Goal: Information Seeking & Learning: Learn about a topic

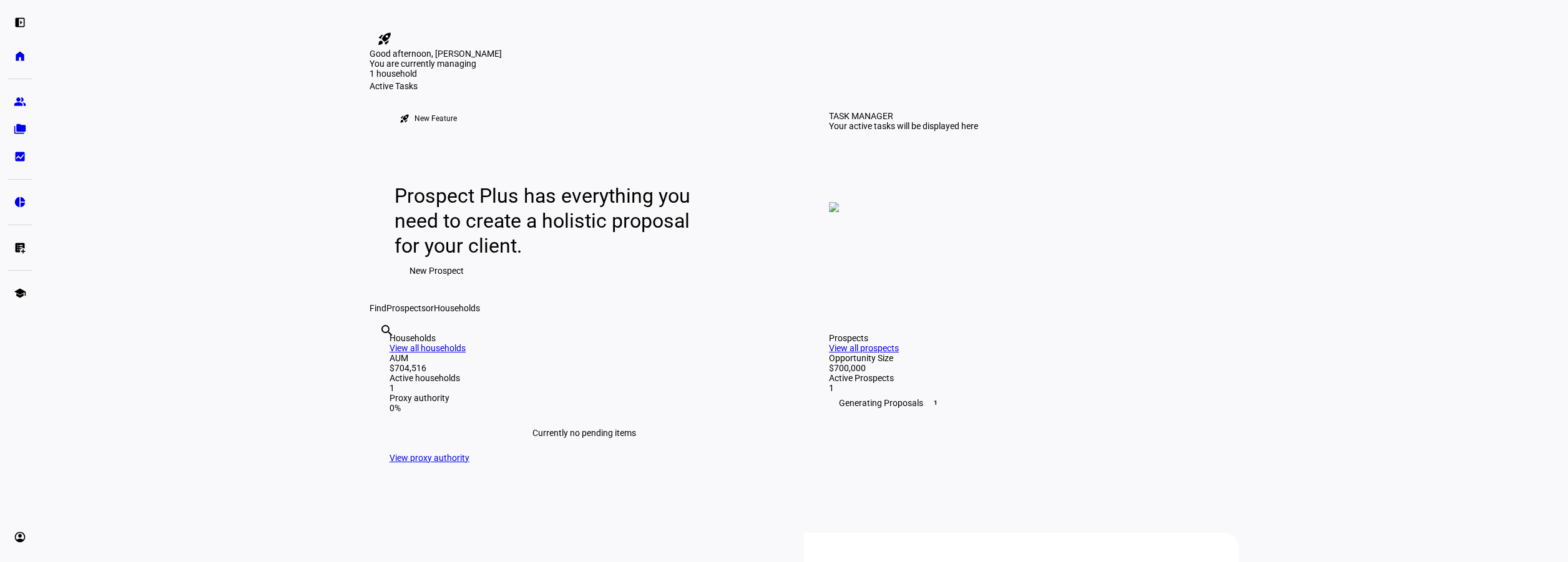
click at [839, 212] on img at bounding box center [834, 207] width 10 height 10
click at [13, 202] on link "pie_chart Investment Solutions" at bounding box center [20, 201] width 25 height 25
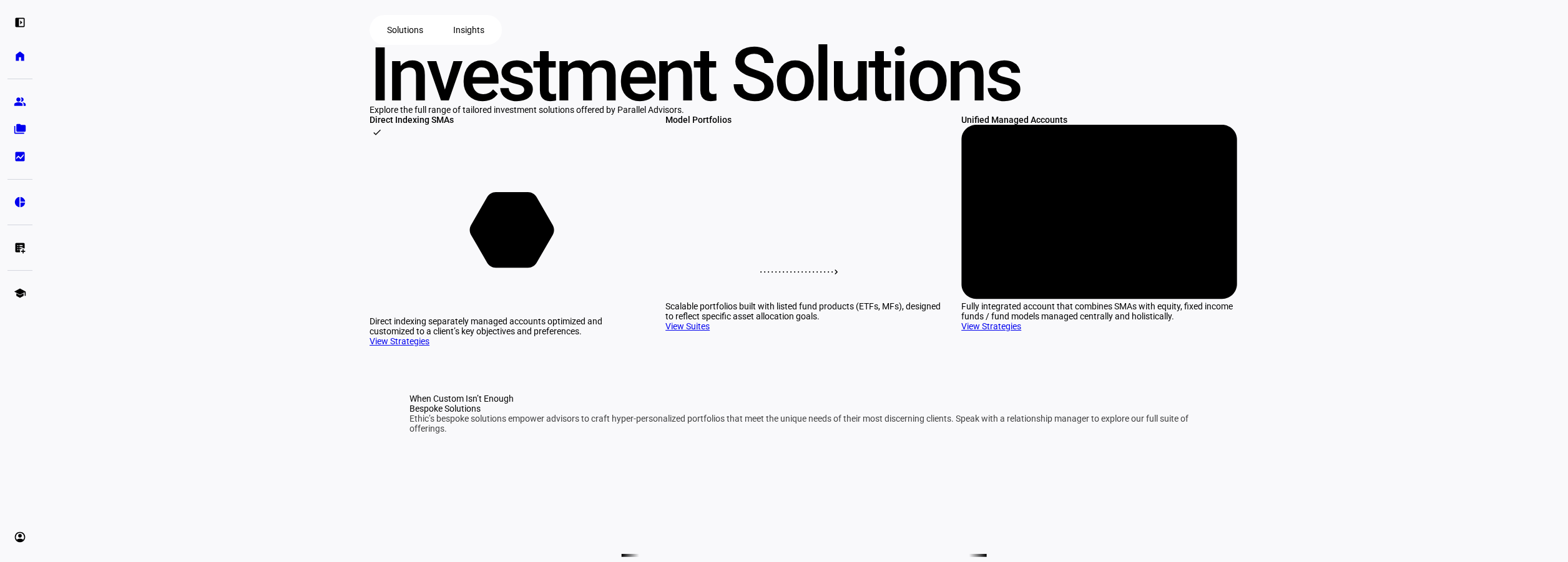
scroll to position [374, 0]
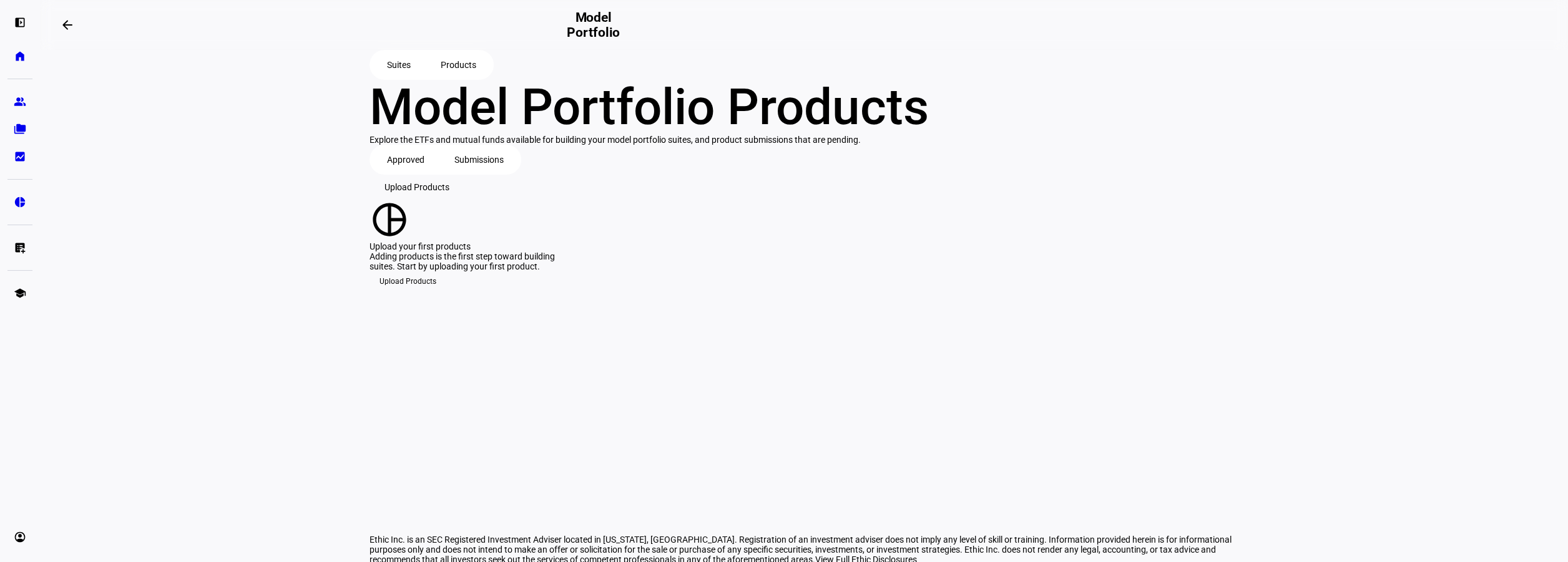
click at [475, 172] on span "Submissions" at bounding box center [479, 159] width 49 height 25
click at [391, 172] on span "Approved" at bounding box center [406, 159] width 38 height 25
click at [12, 287] on link "school Education Hub" at bounding box center [20, 292] width 25 height 25
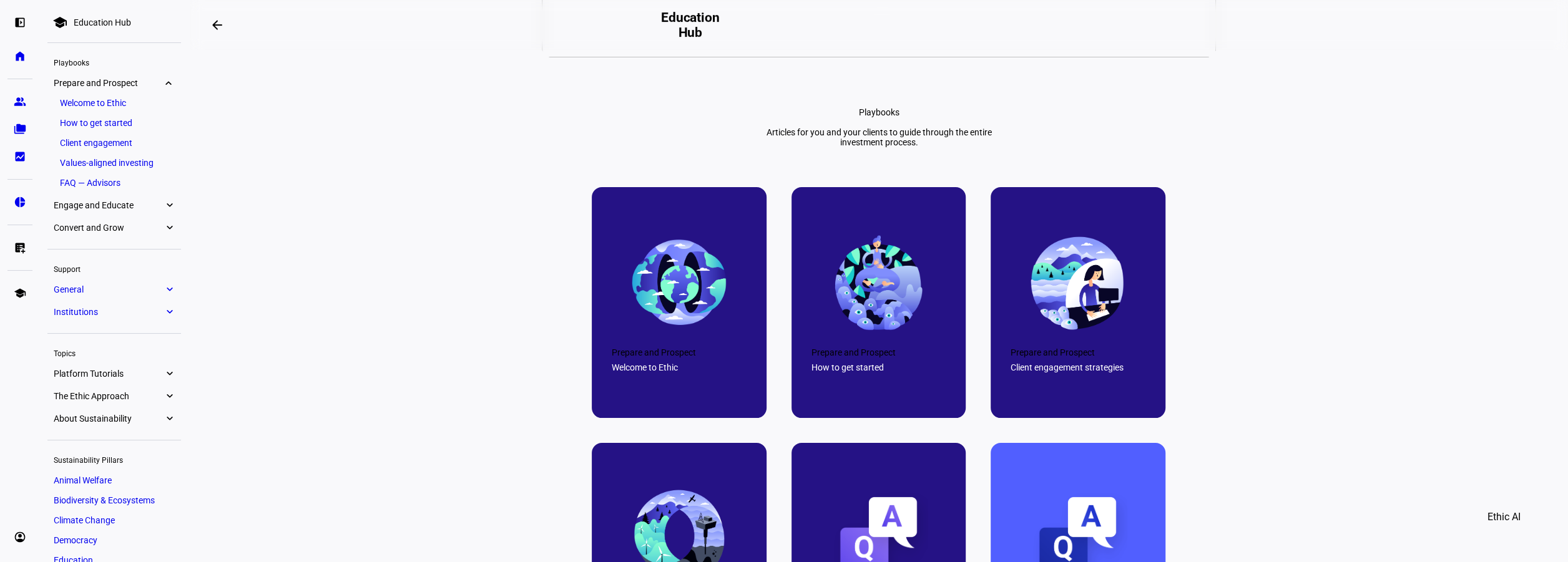
scroll to position [749, 0]
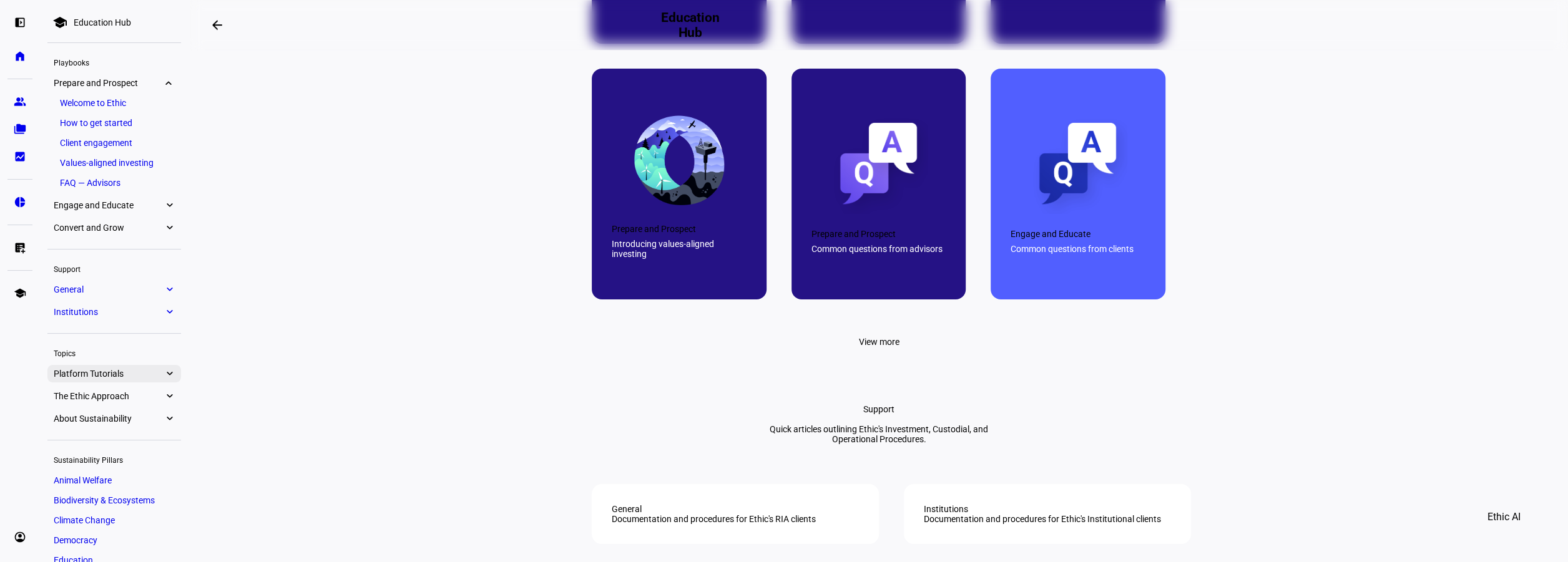
click at [167, 373] on eth-mat-symbol "expand_more" at bounding box center [169, 373] width 11 height 13
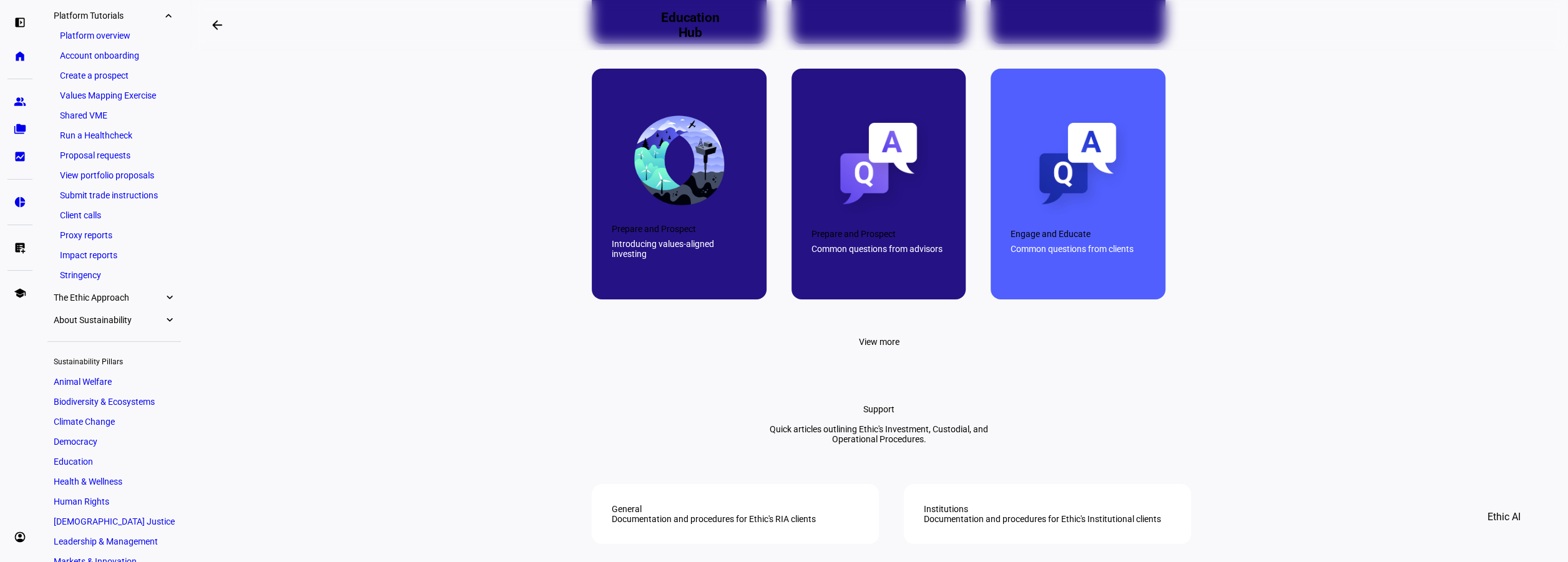
scroll to position [374, 0]
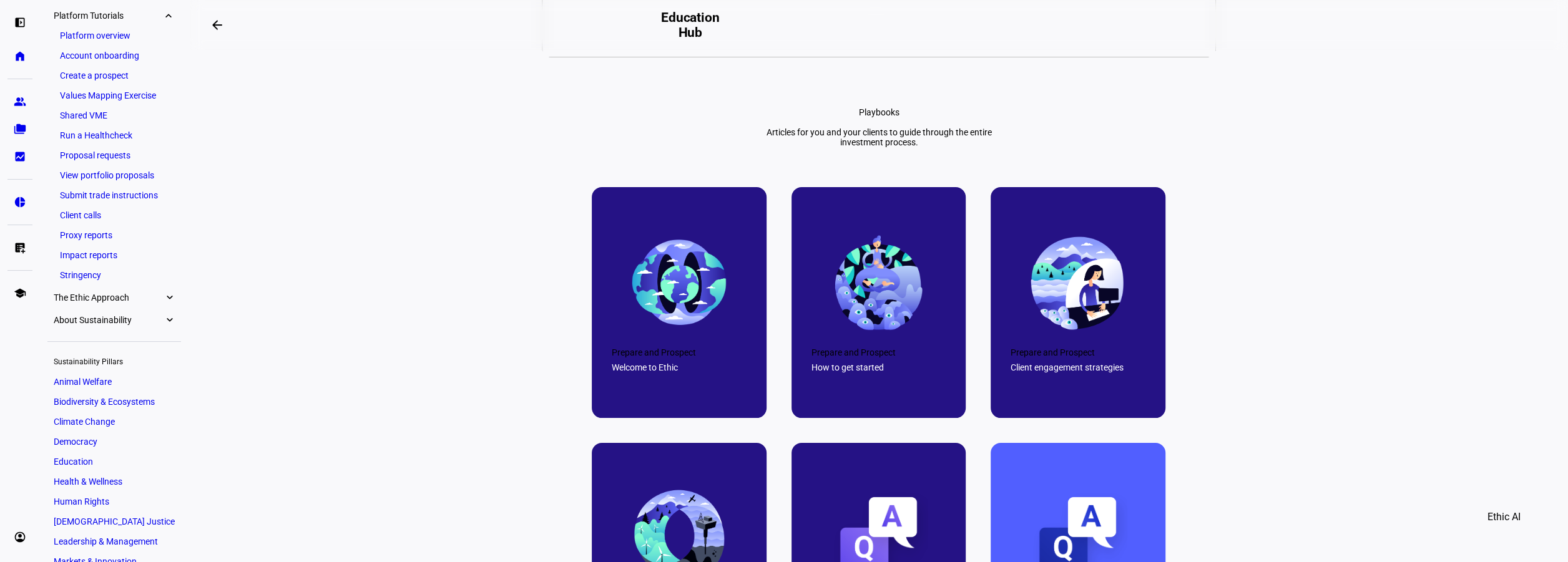
click at [87, 94] on link "Values Mapping Exercise" at bounding box center [114, 96] width 122 height 18
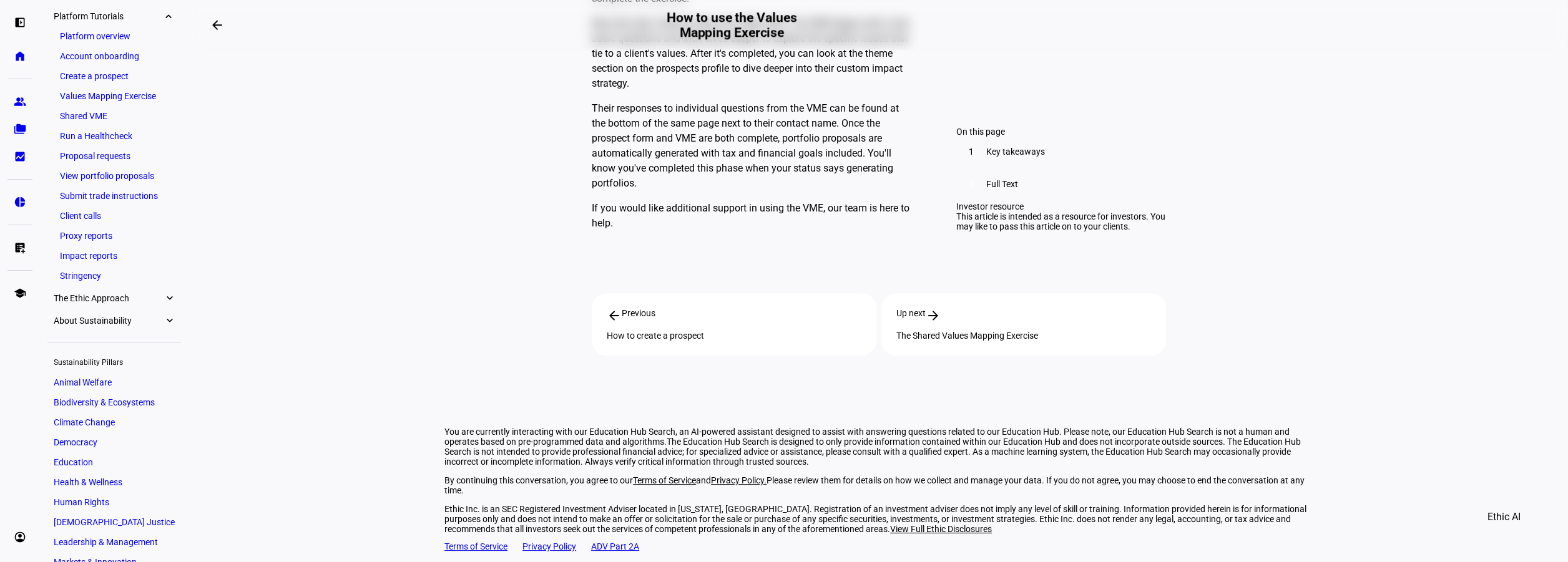
scroll to position [1135, 0]
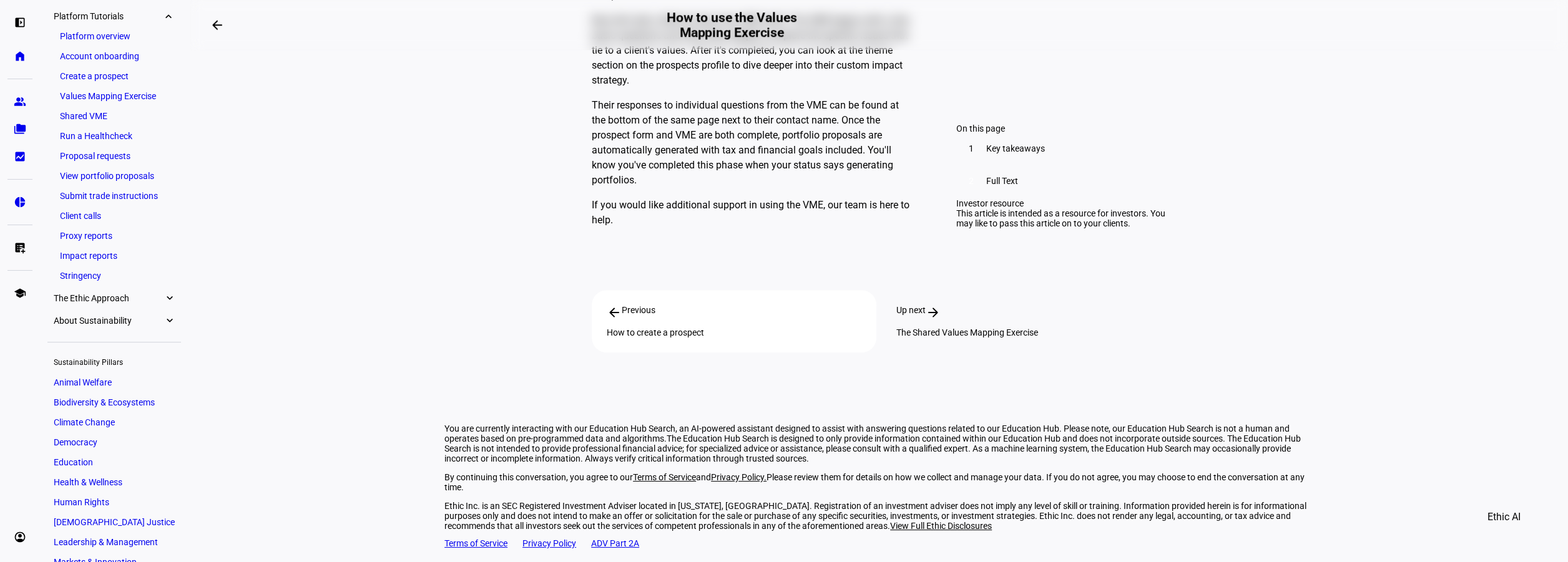
click at [913, 320] on span "Up next" at bounding box center [911, 312] width 30 height 15
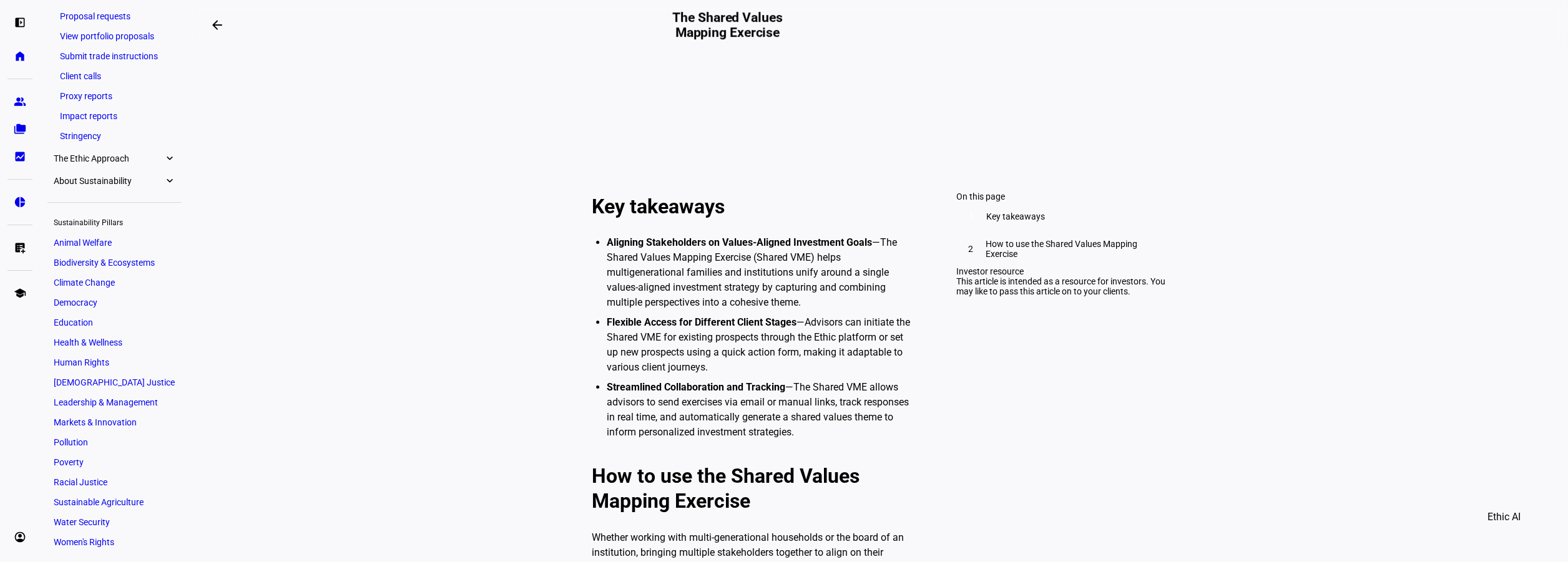
scroll to position [23, 0]
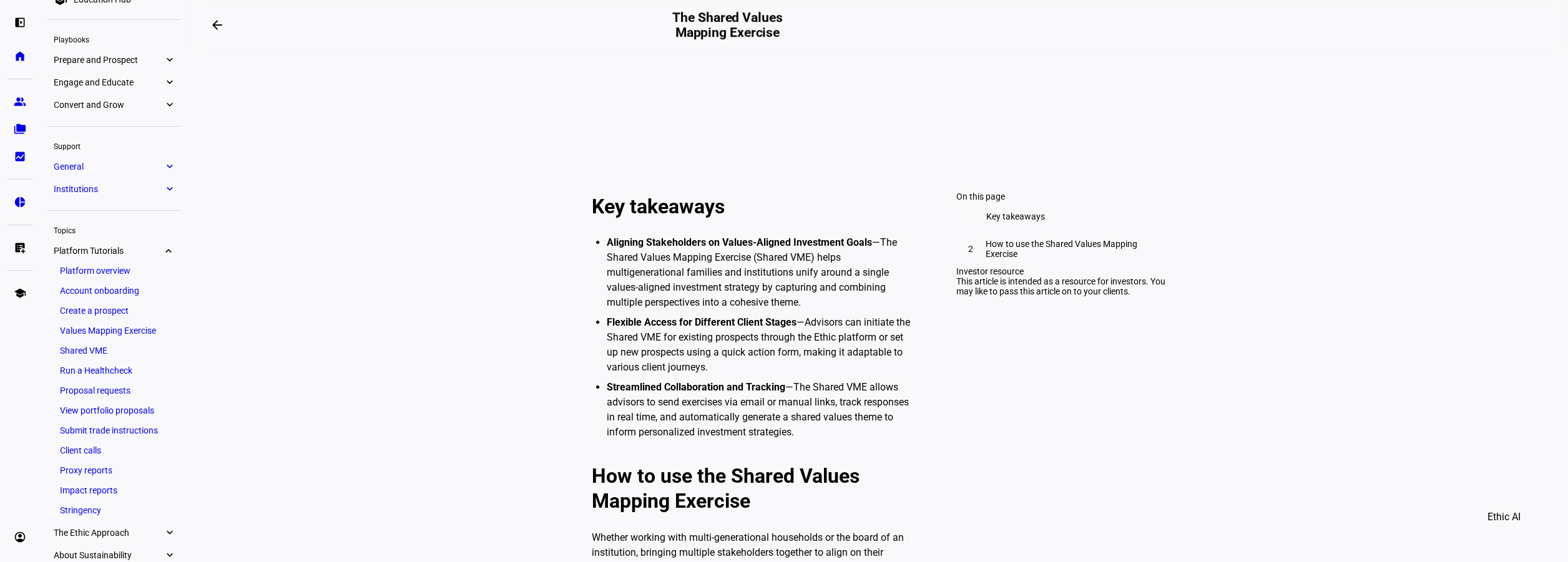
click at [172, 165] on eth-mat-symbol "expand_more" at bounding box center [169, 166] width 11 height 13
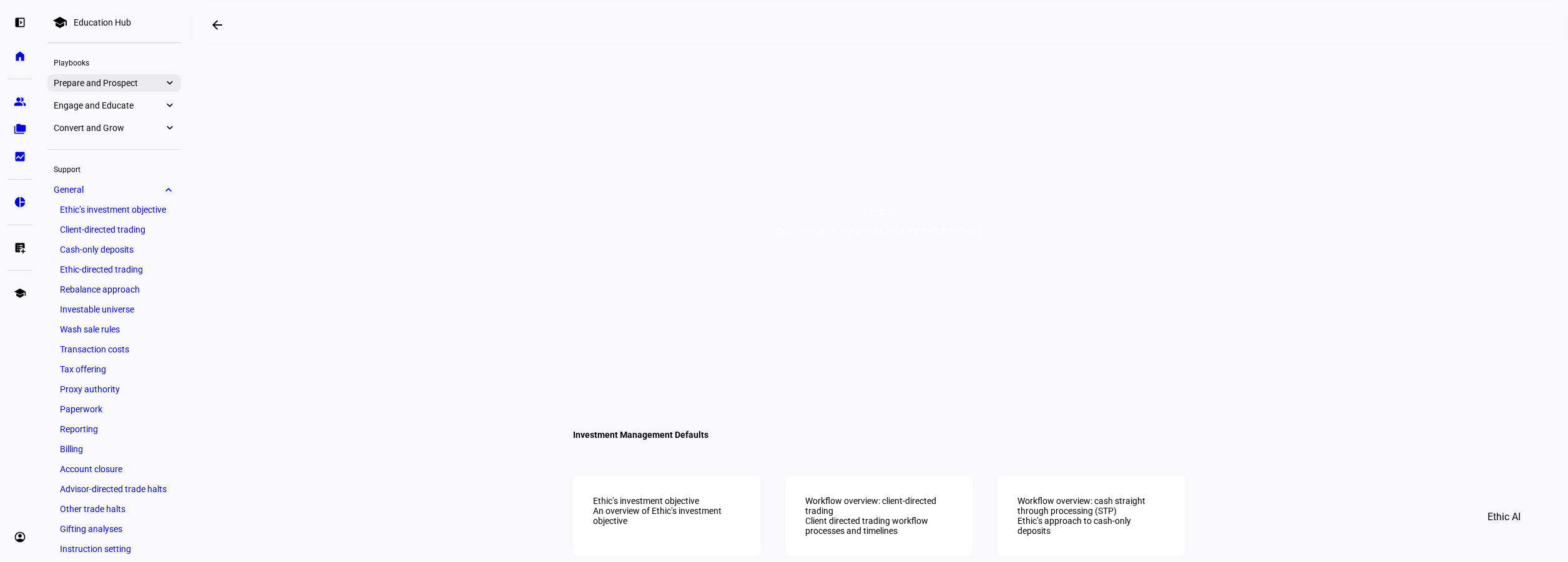
click at [99, 84] on span "Prepare and Prospect" at bounding box center [108, 83] width 110 height 10
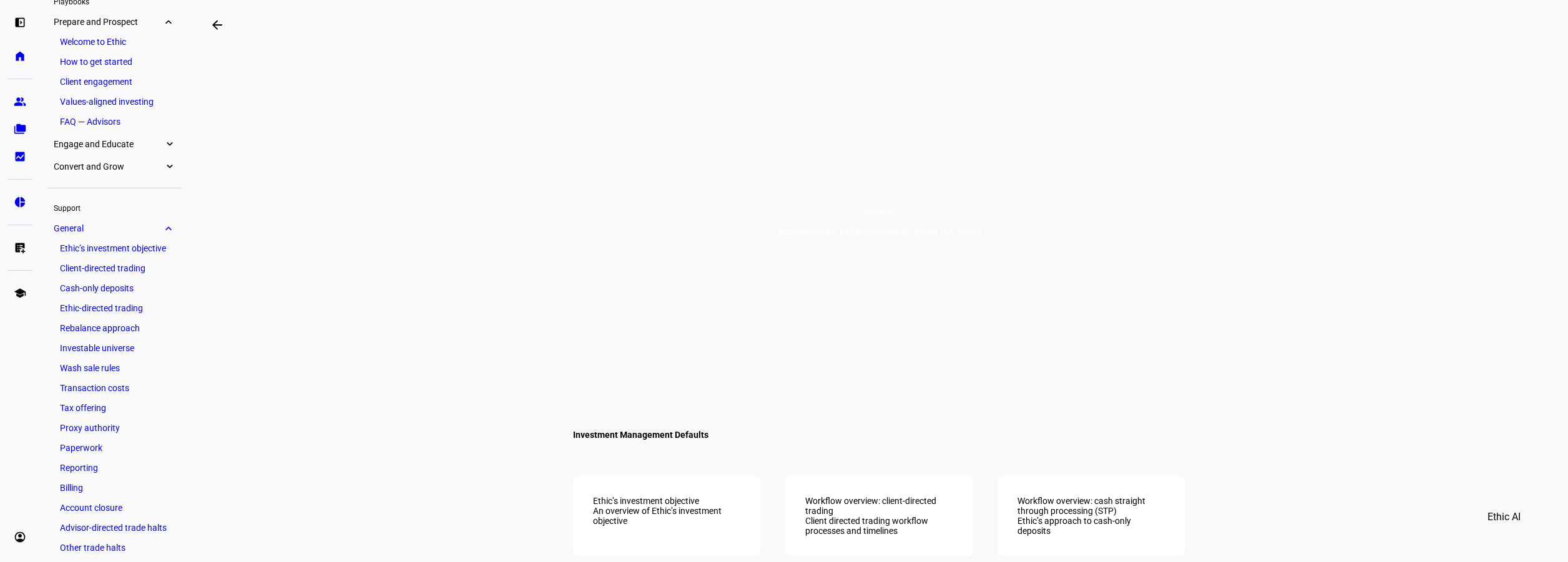
scroll to position [67, 0]
click at [132, 75] on link "Client engagement" at bounding box center [114, 76] width 122 height 18
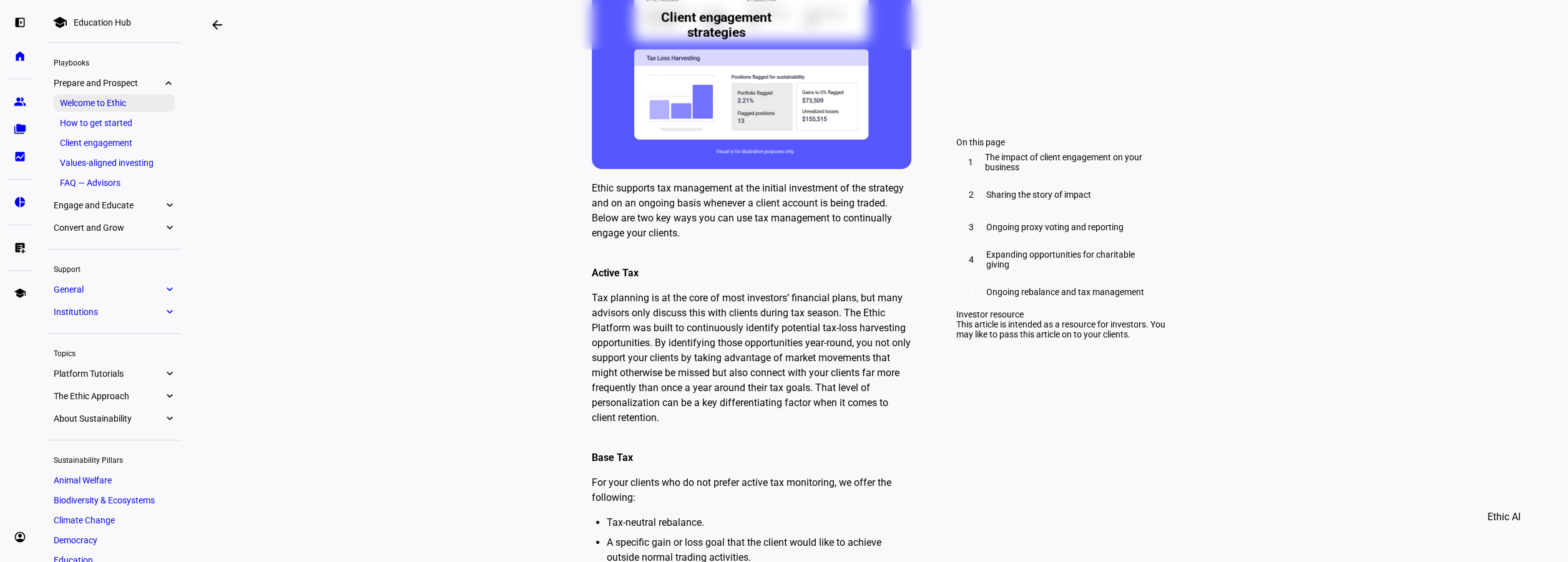
click at [102, 101] on link "Welcome to Ethic" at bounding box center [114, 103] width 122 height 18
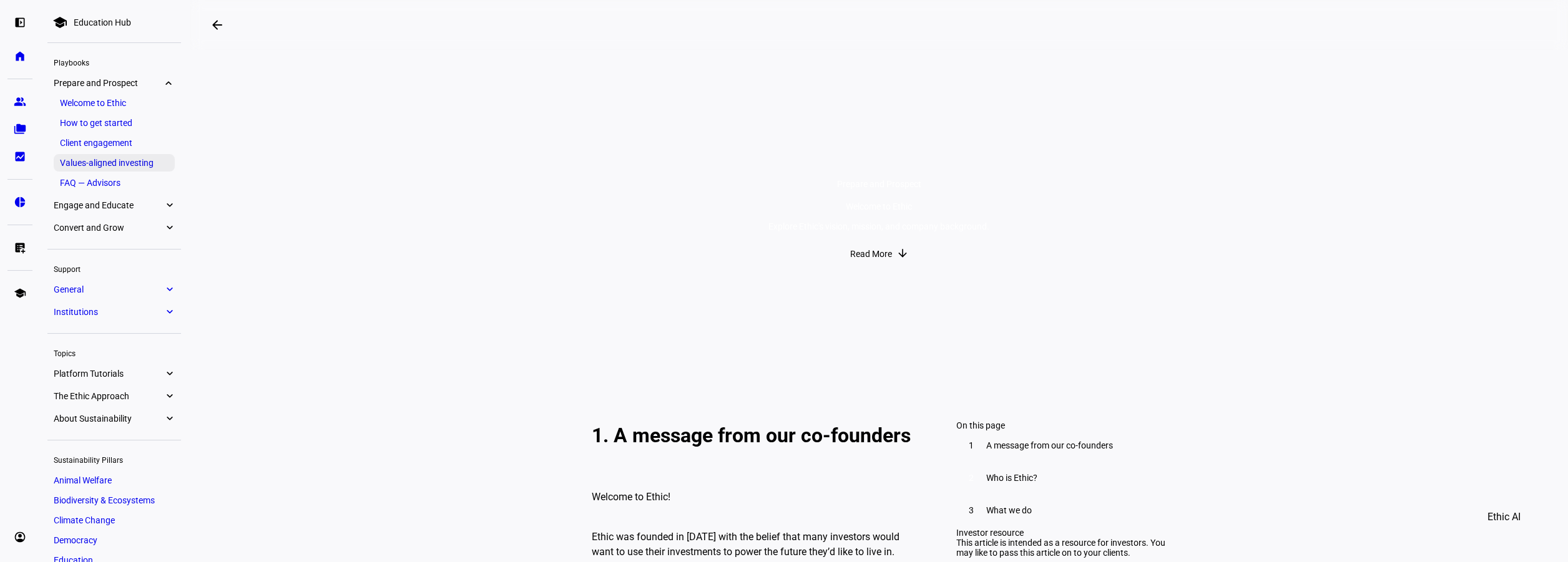
click at [105, 165] on link "Values-aligned investing" at bounding box center [114, 163] width 122 height 18
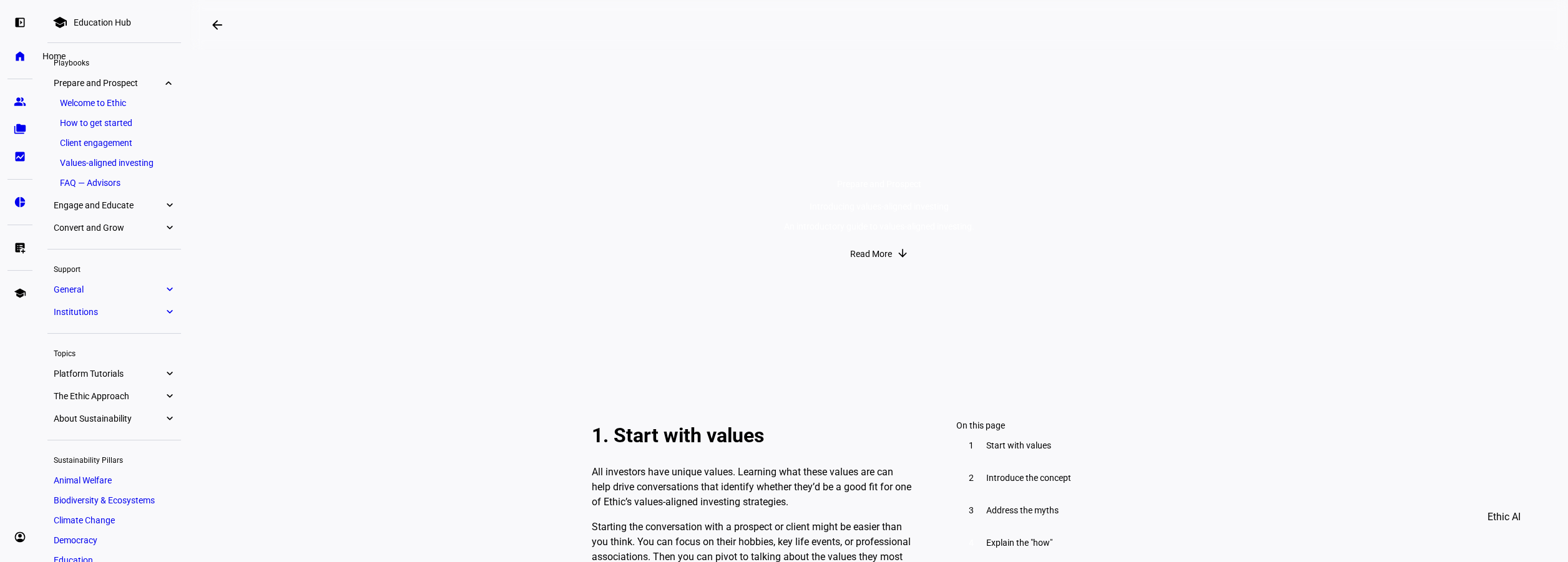
click at [15, 54] on eth-mat-symbol "home" at bounding box center [20, 56] width 13 height 13
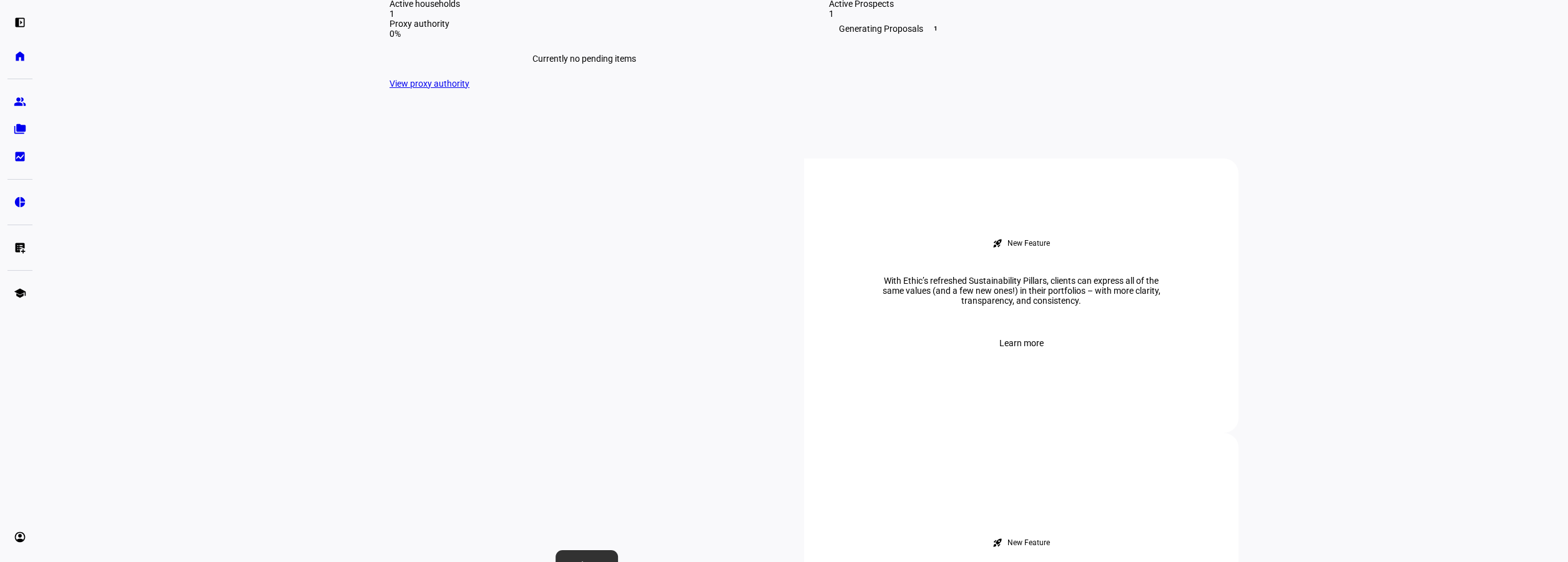
scroll to position [749, 0]
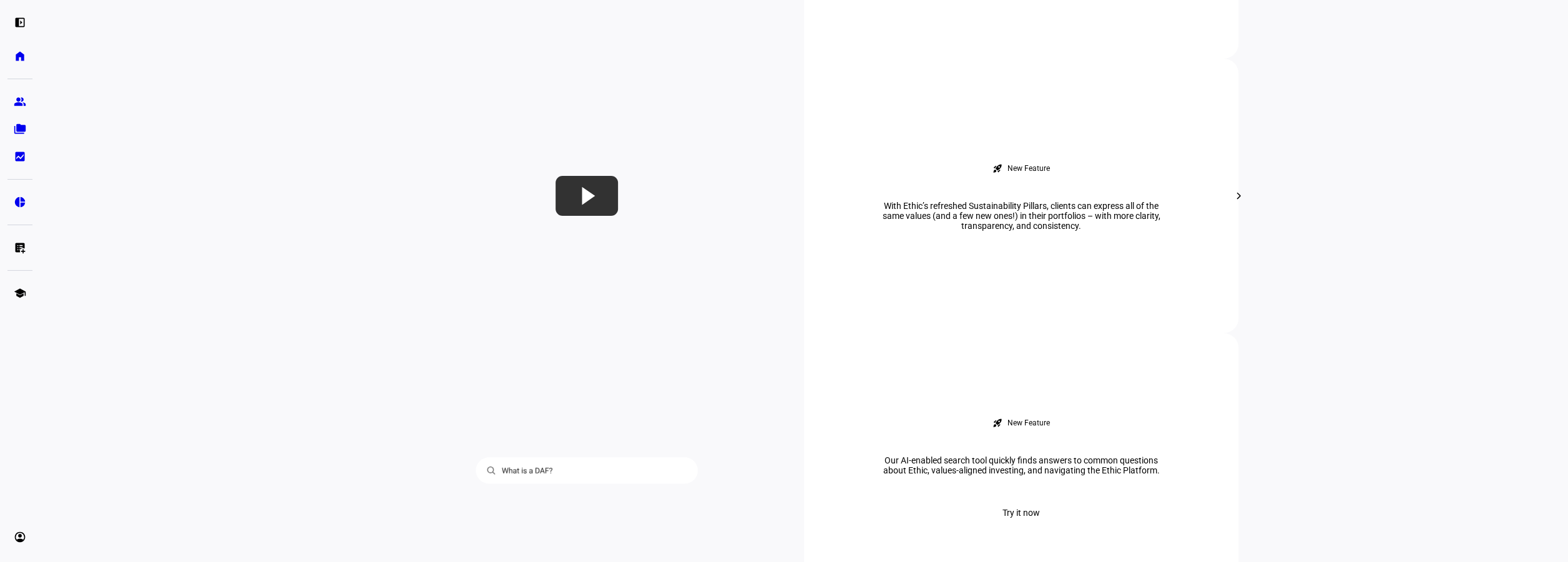
click at [1231, 202] on mat-icon "chevron_right" at bounding box center [1238, 196] width 15 height 15
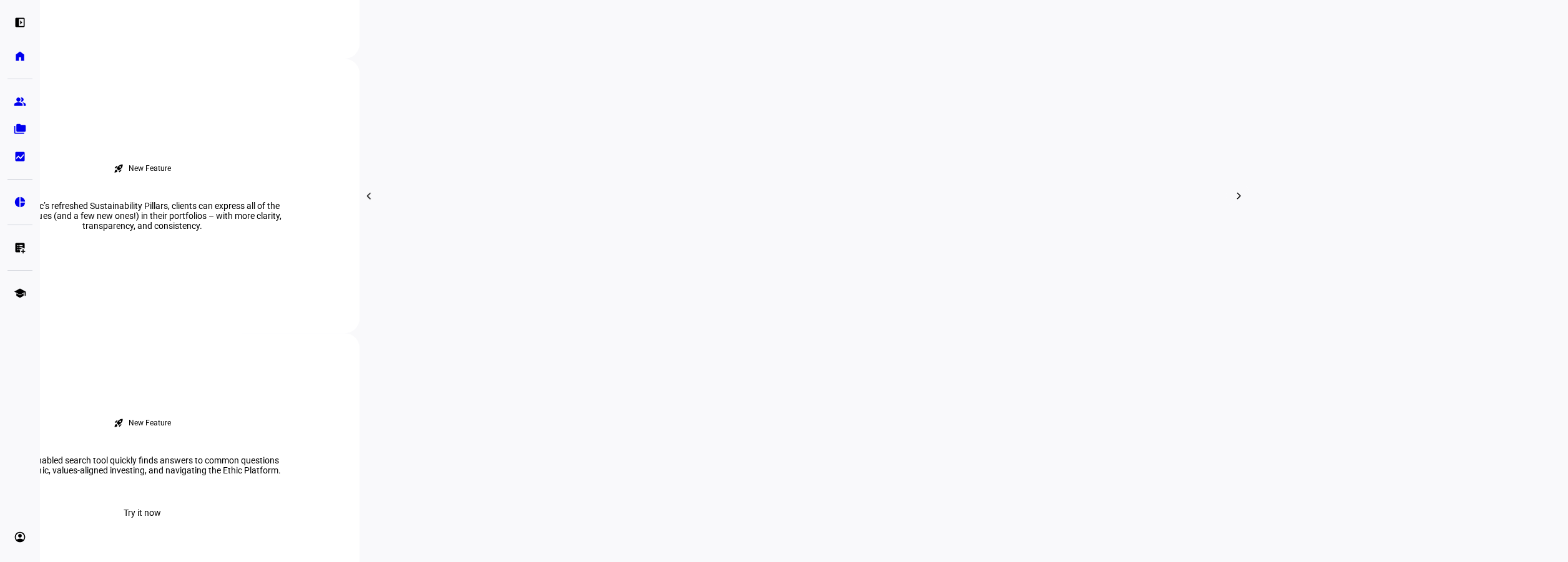
click at [1231, 202] on mat-icon "chevron_right" at bounding box center [1238, 196] width 15 height 15
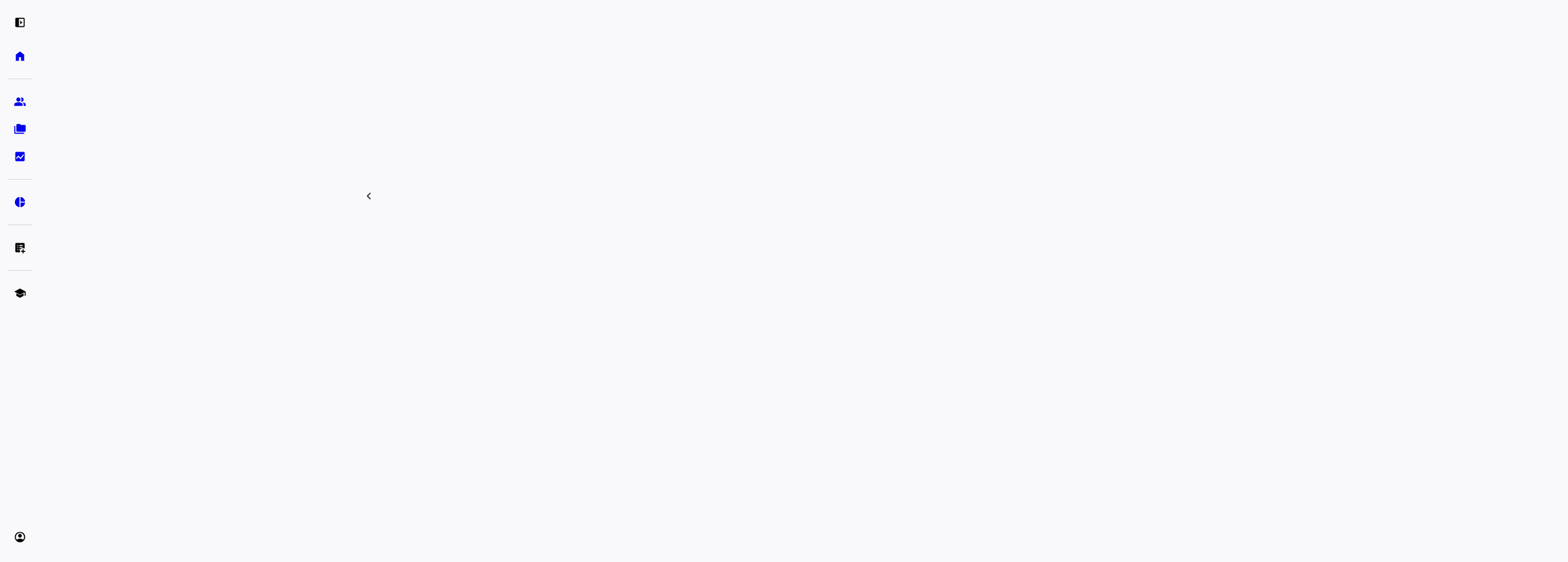
click at [362, 201] on mat-icon "chevron_left" at bounding box center [369, 196] width 15 height 15
click at [17, 21] on eth-mat-symbol "left_panel_open" at bounding box center [20, 22] width 13 height 13
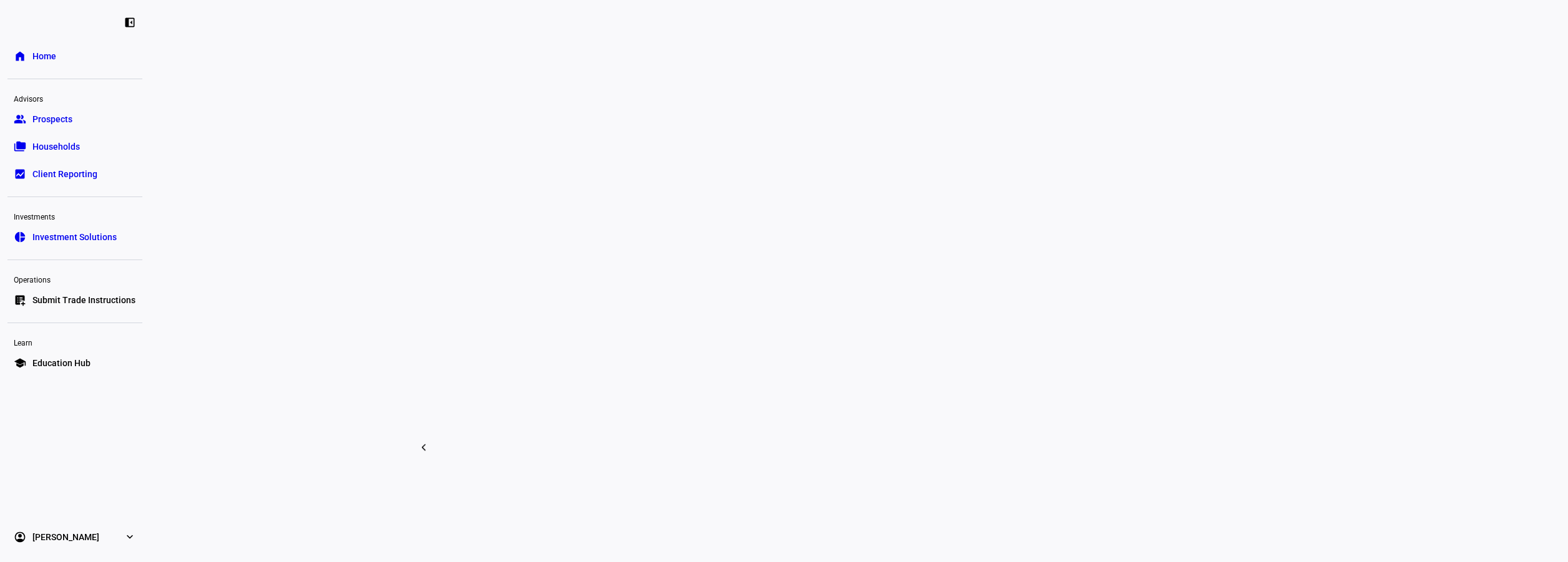
click at [50, 143] on span "Households" at bounding box center [56, 146] width 47 height 13
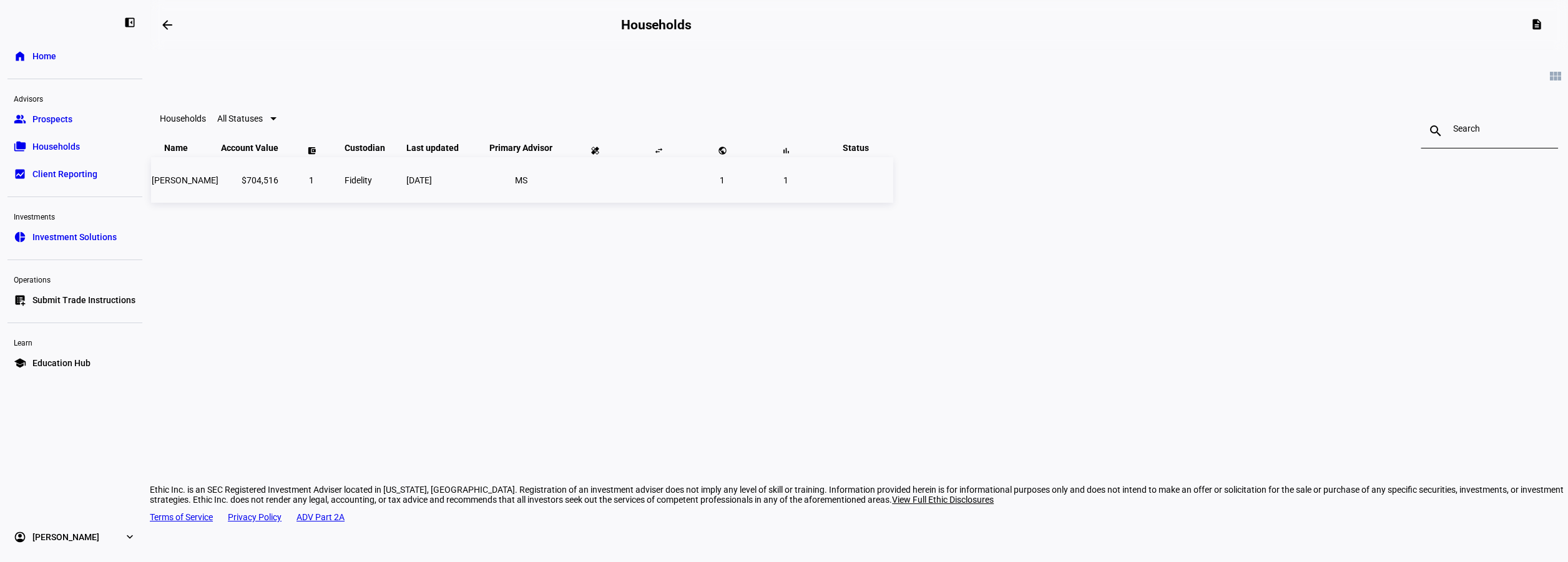
click at [218, 186] on span "[PERSON_NAME]" at bounding box center [186, 181] width 67 height 10
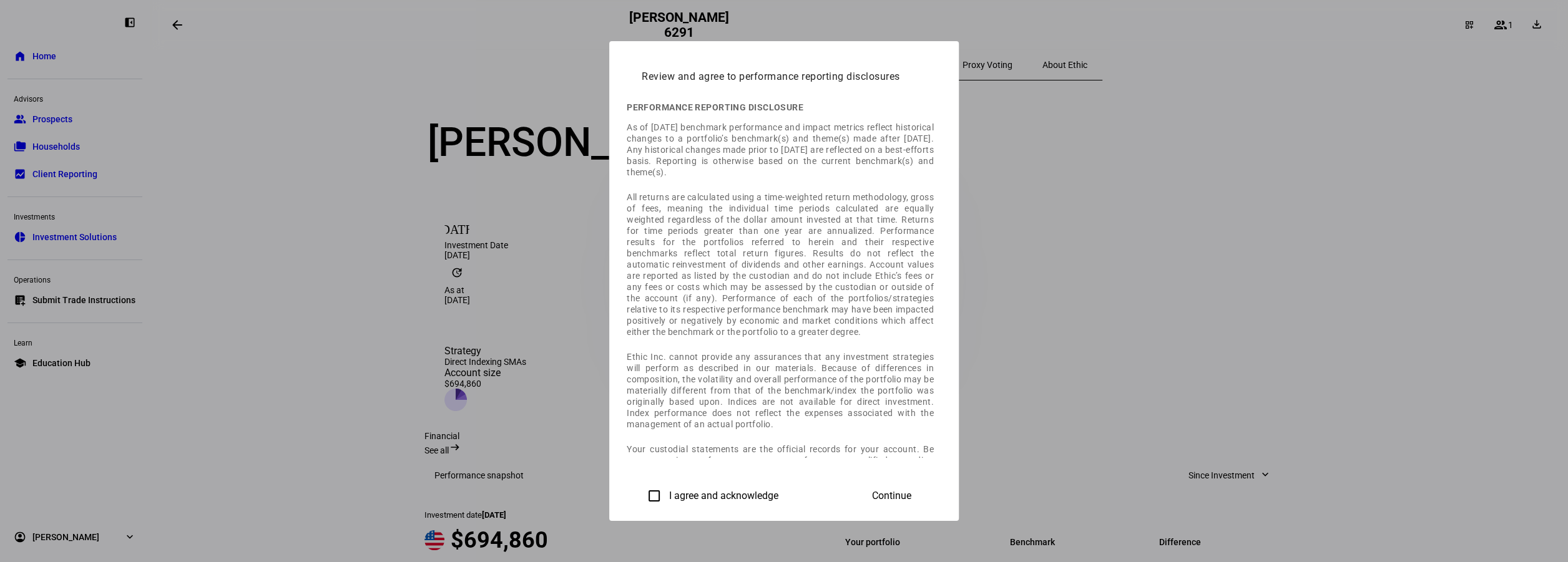
click at [641, 494] on input "I agree and acknowledge" at bounding box center [653, 496] width 25 height 25
checkbox input "true"
click at [911, 491] on span "Continue" at bounding box center [892, 496] width 40 height 11
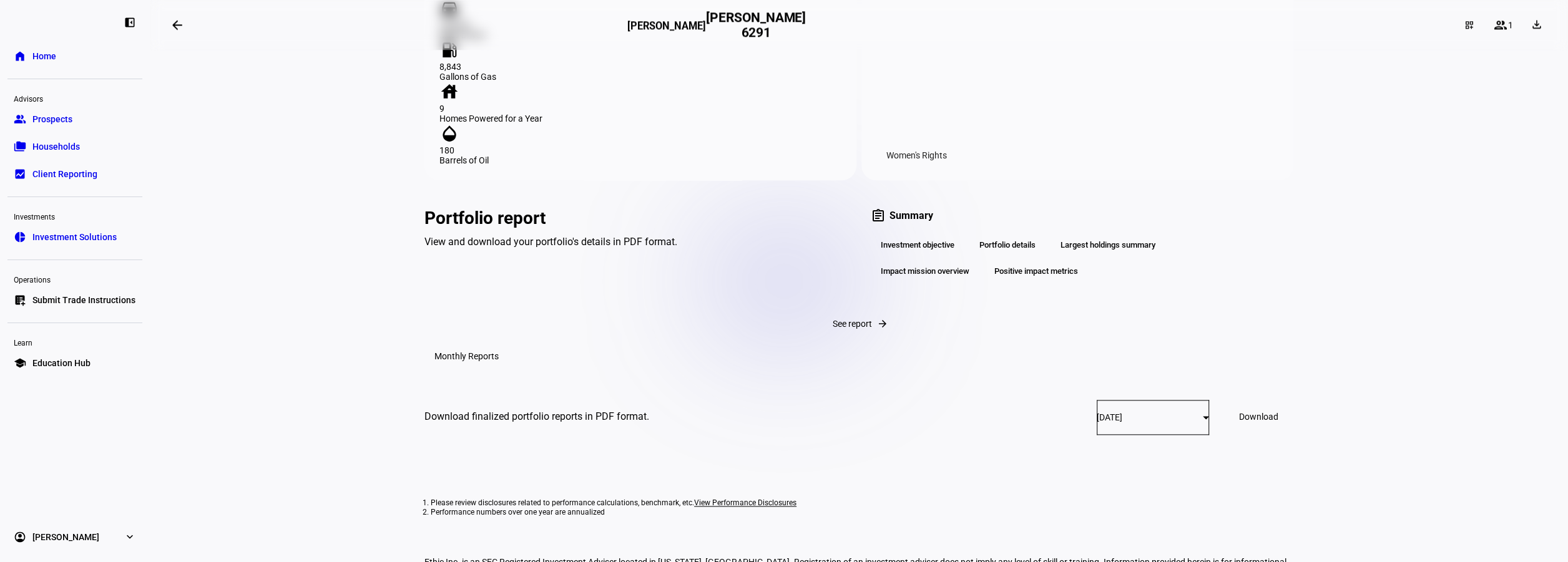
scroll to position [1651, 0]
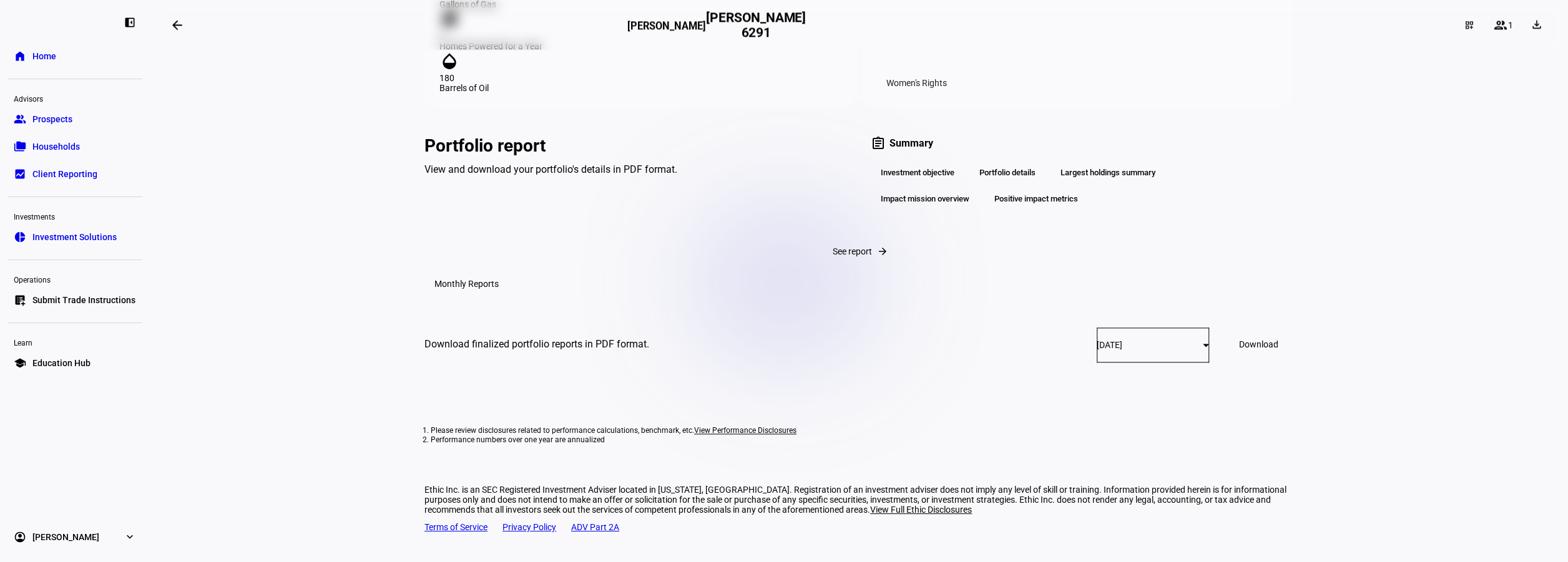
click at [1239, 350] on span "Download" at bounding box center [1259, 345] width 40 height 10
click at [53, 236] on span "Investment Solutions" at bounding box center [74, 237] width 84 height 13
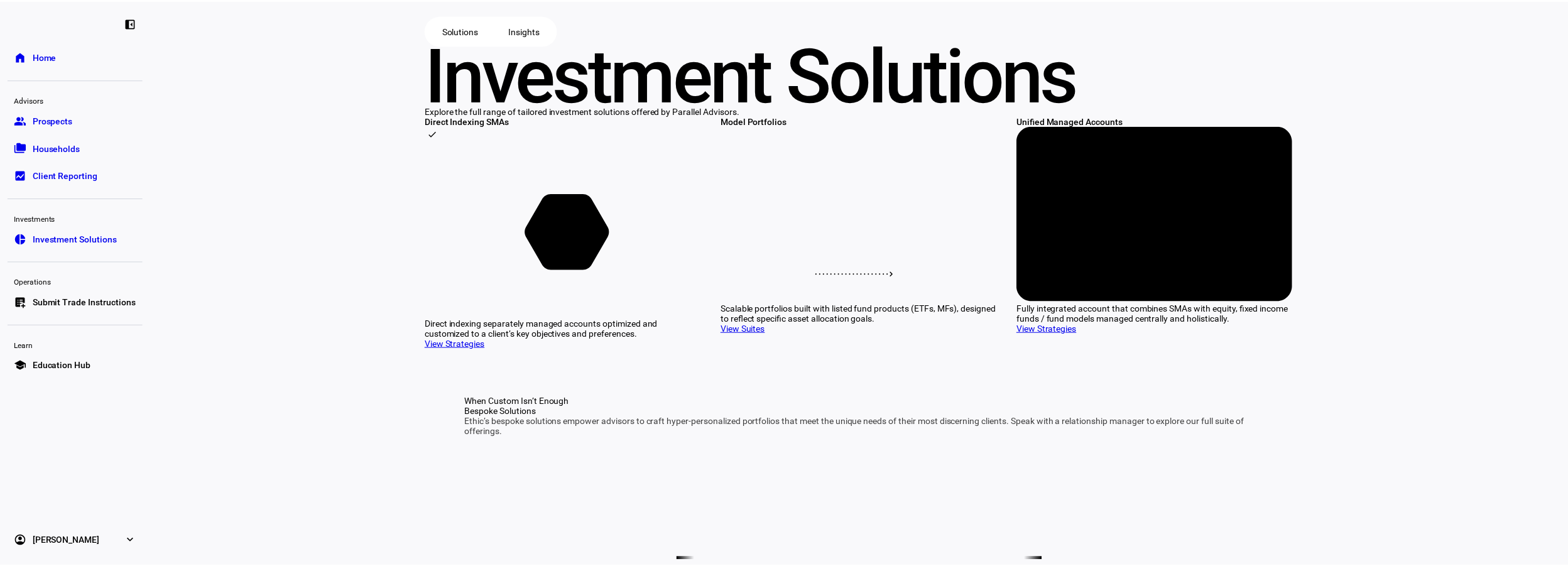
scroll to position [377, 0]
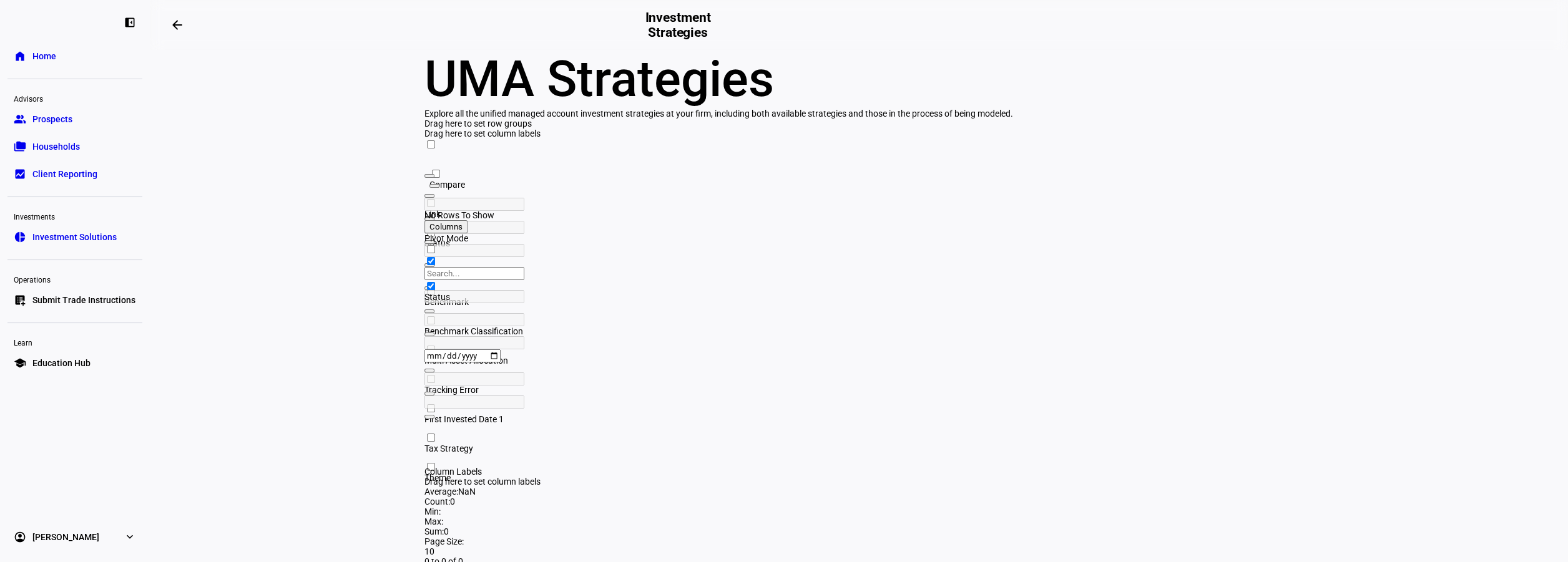
click at [43, 169] on span "Client Reporting" at bounding box center [65, 174] width 65 height 13
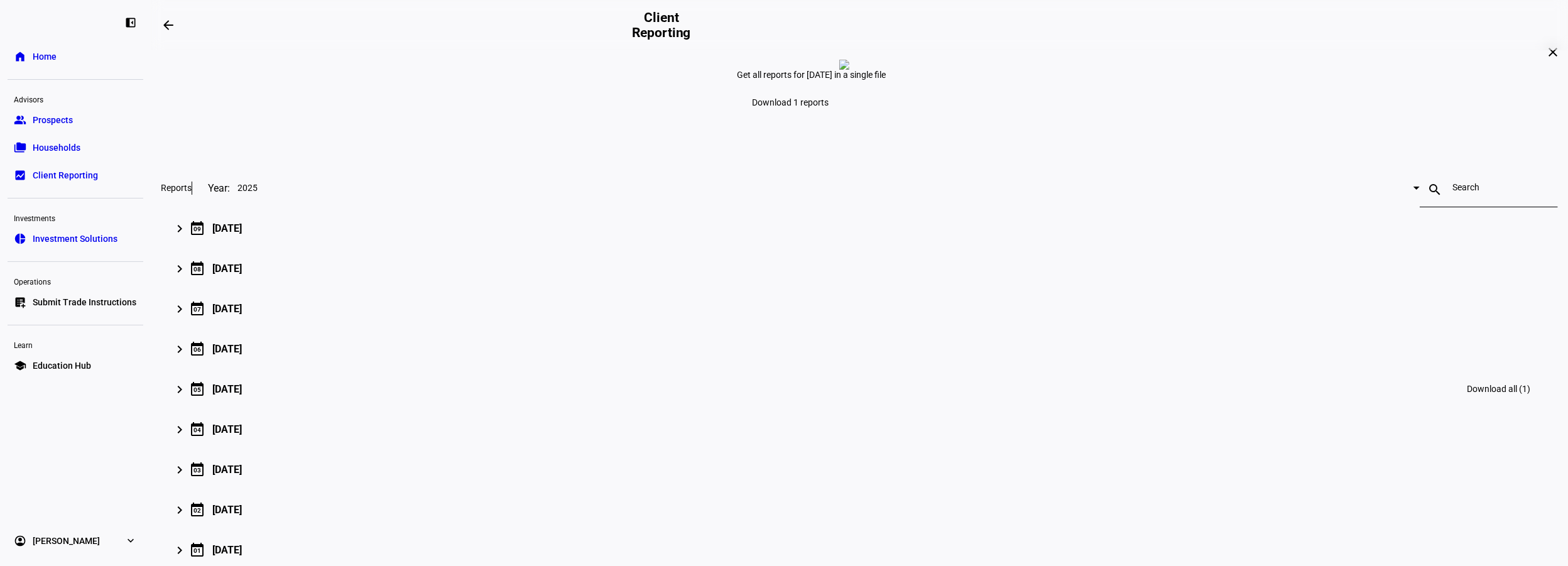
scroll to position [240, 0]
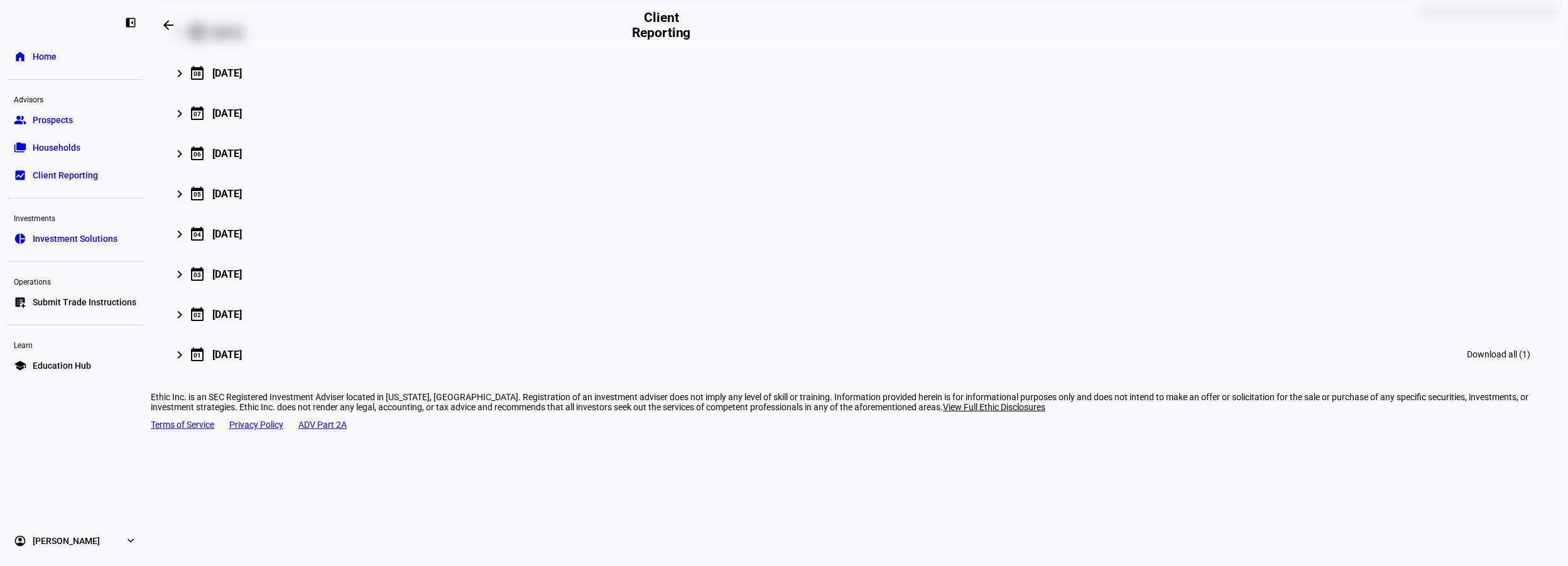
click at [242, 361] on div "[DATE]" at bounding box center [228, 355] width 30 height 12
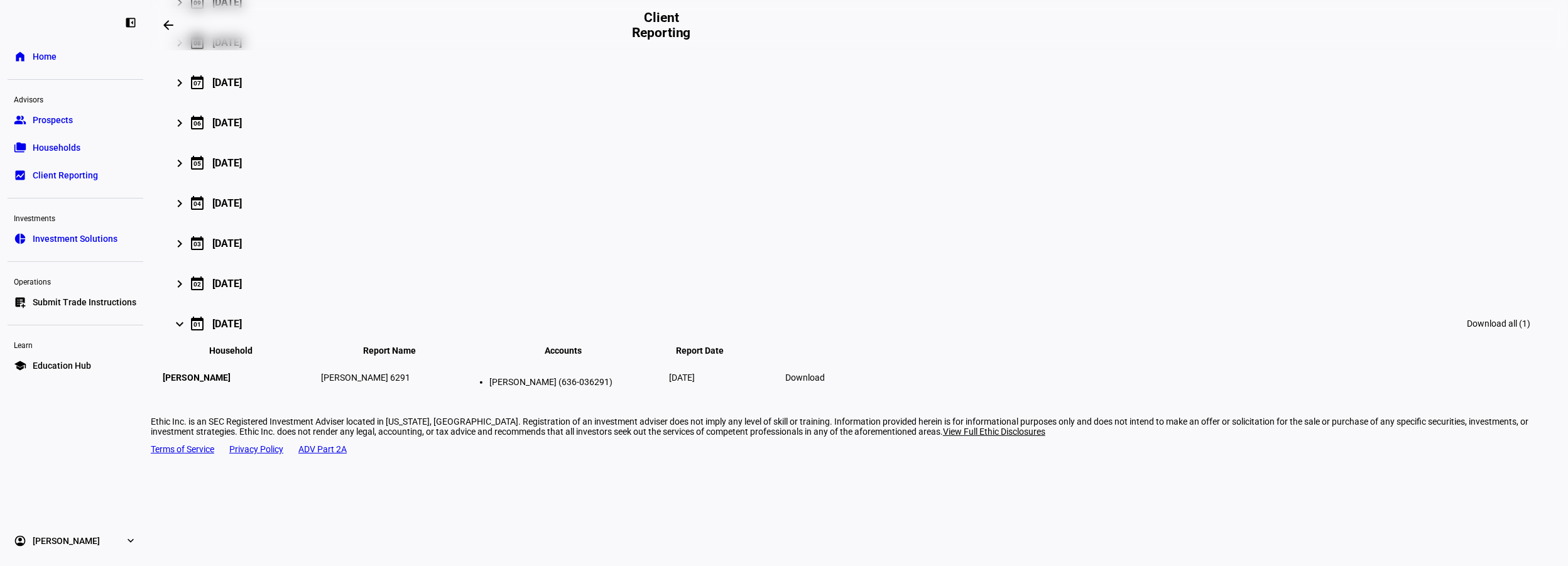
click at [40, 364] on span "Education Hub" at bounding box center [62, 365] width 59 height 13
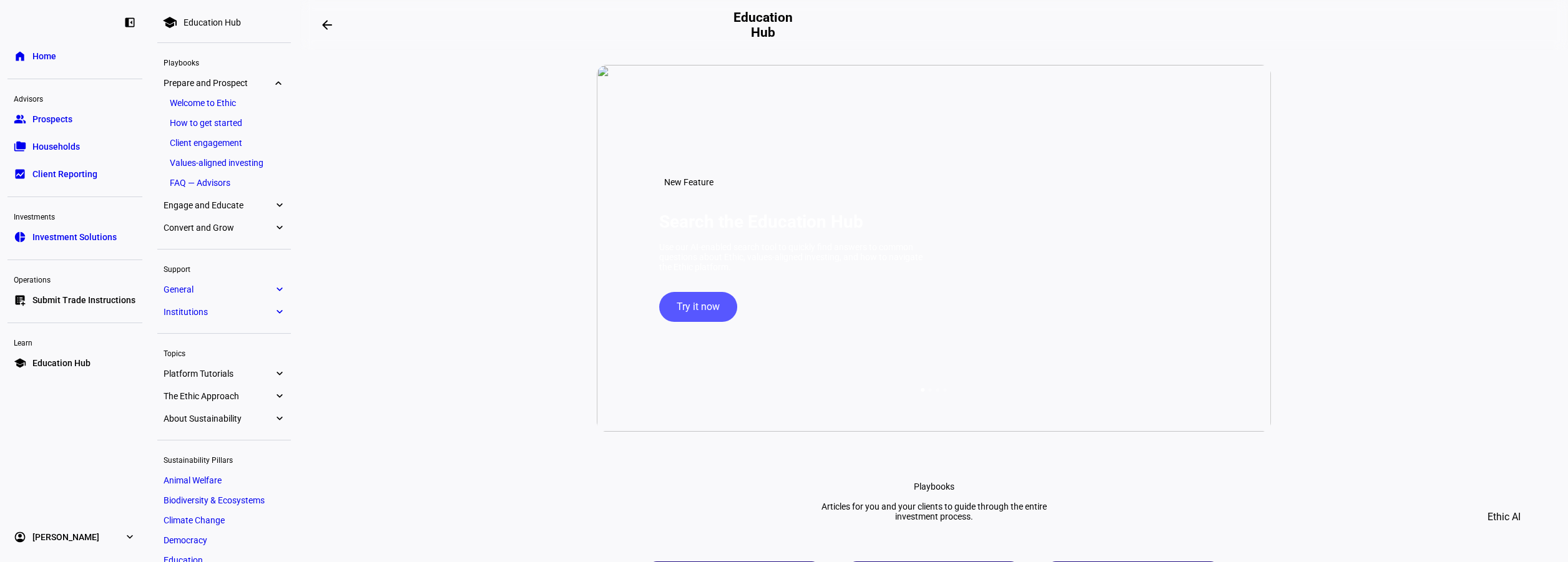
scroll to position [749, 0]
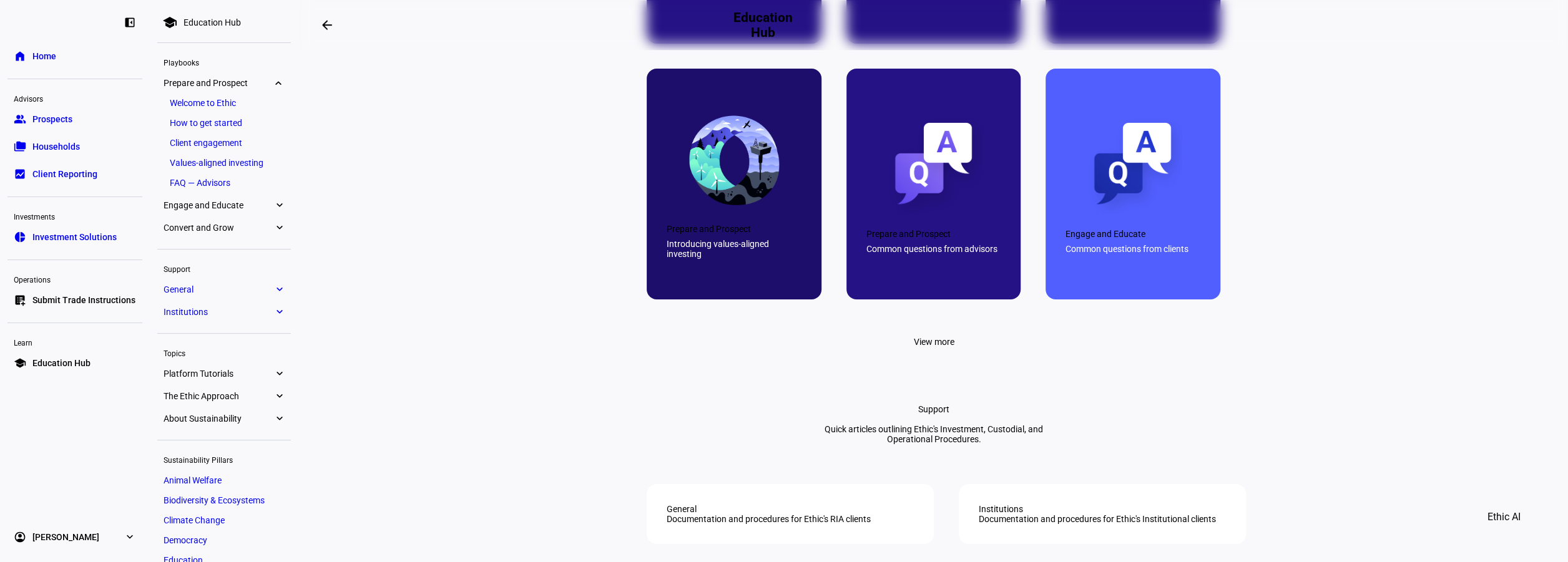
click at [702, 234] on div "Prepare and Prospect" at bounding box center [734, 229] width 134 height 10
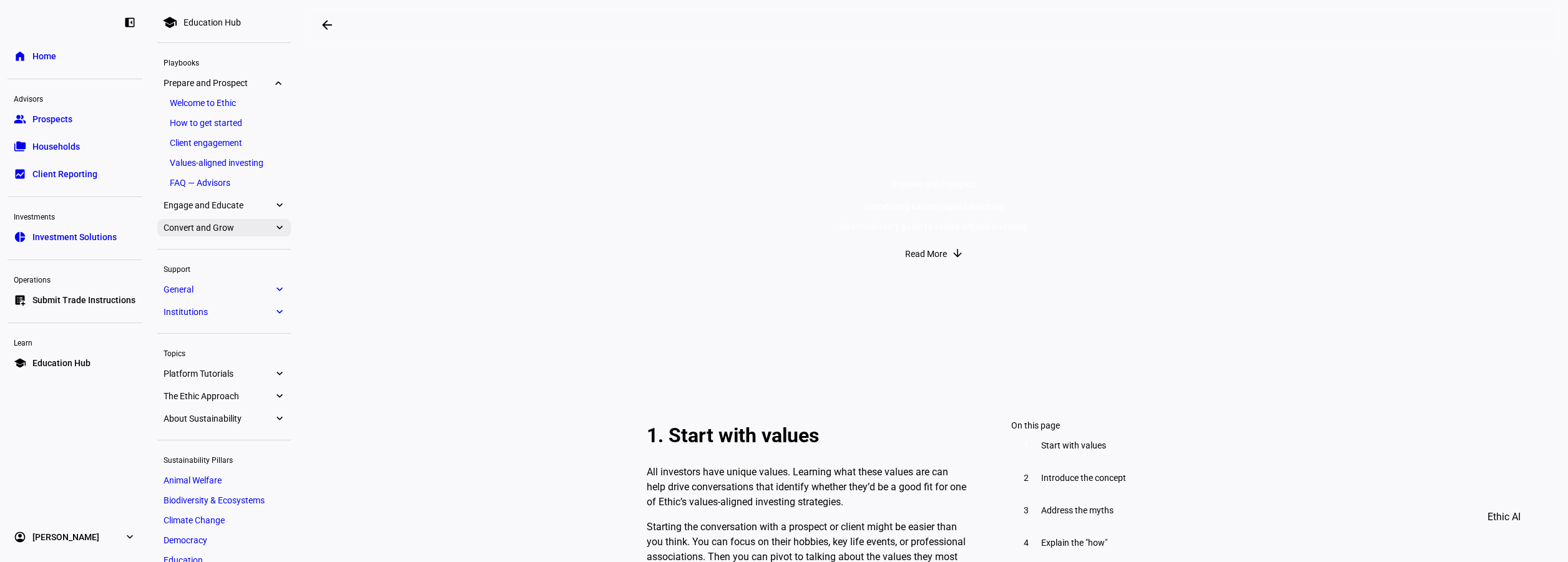
click at [282, 229] on eth-mat-symbol "expand_more" at bounding box center [279, 227] width 11 height 13
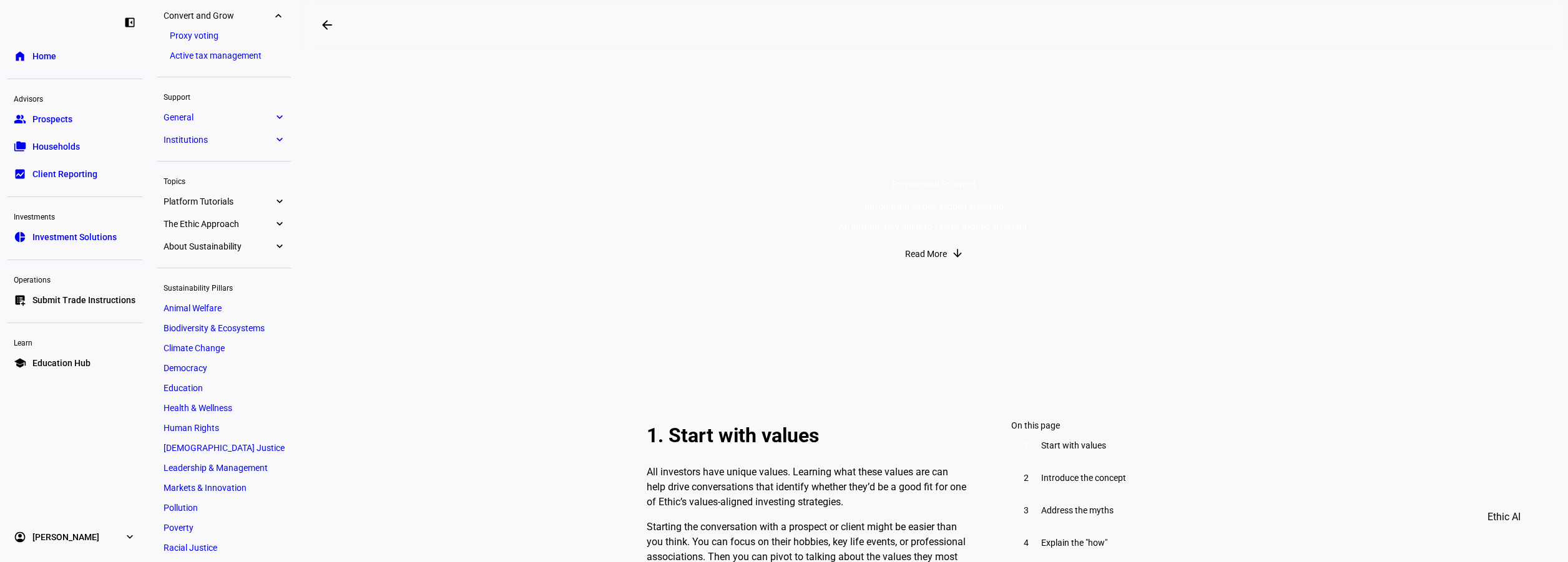
scroll to position [374, 0]
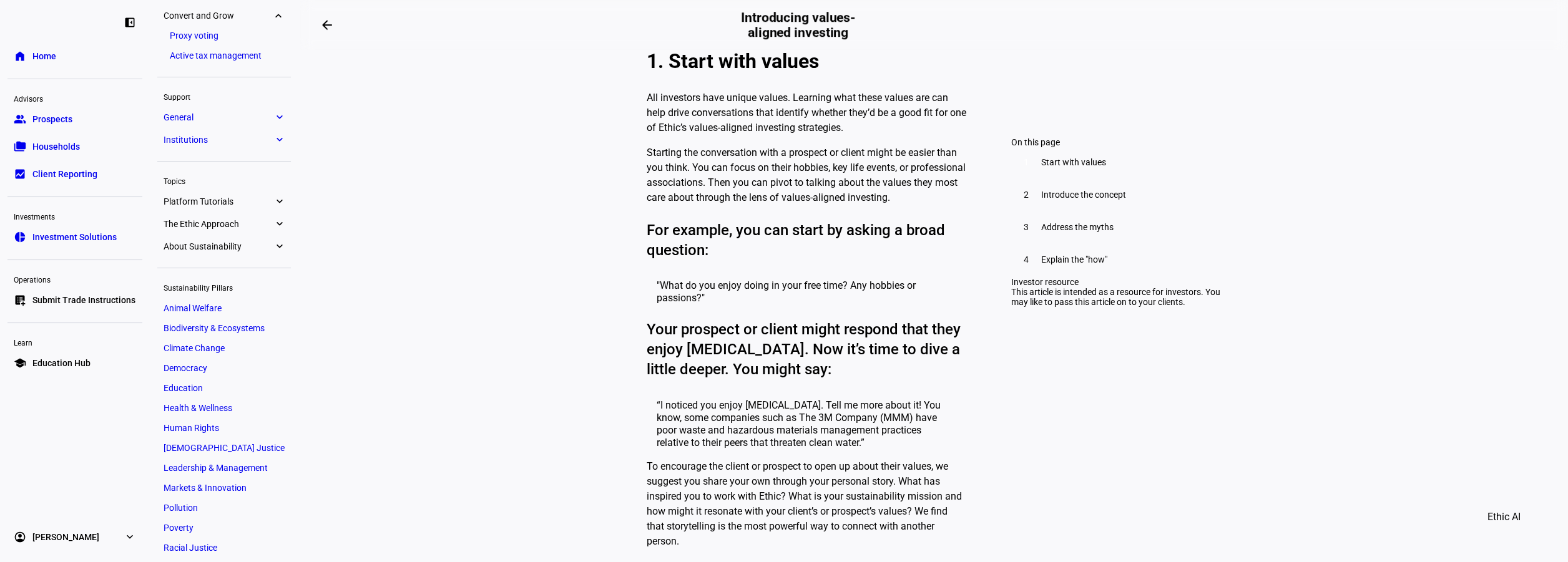
click at [184, 368] on span "Democracy" at bounding box center [186, 368] width 43 height 10
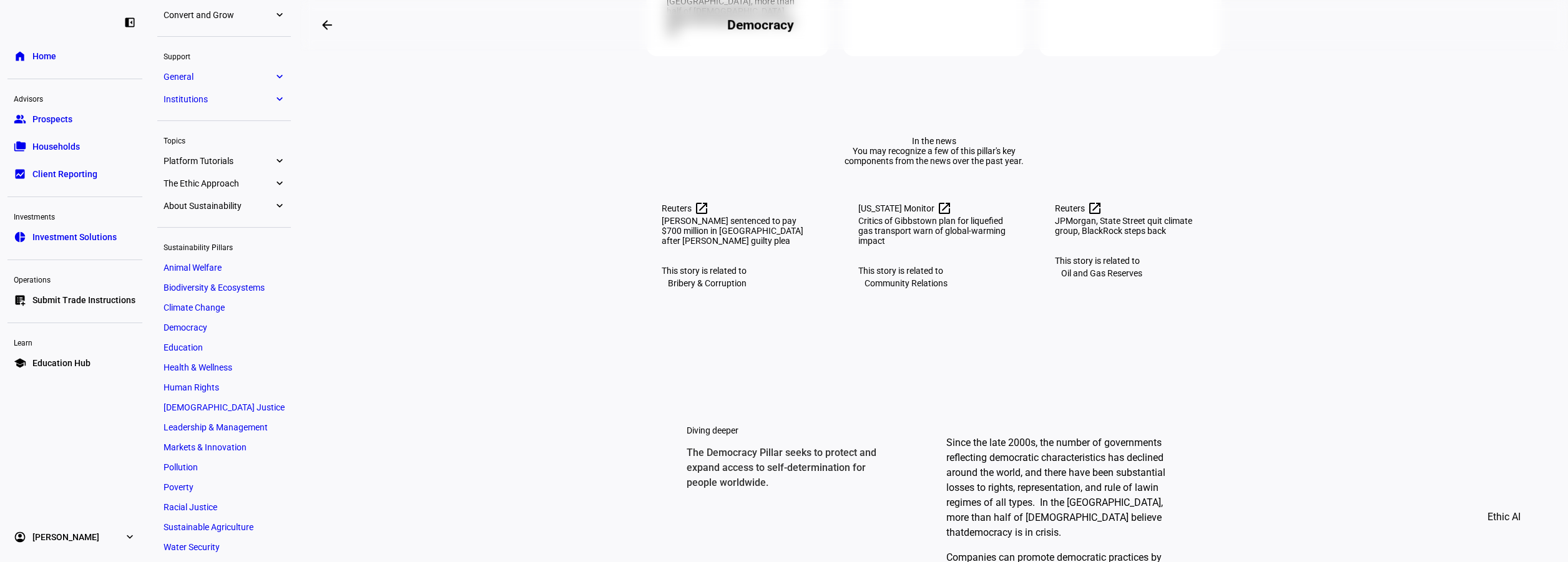
scroll to position [562, 0]
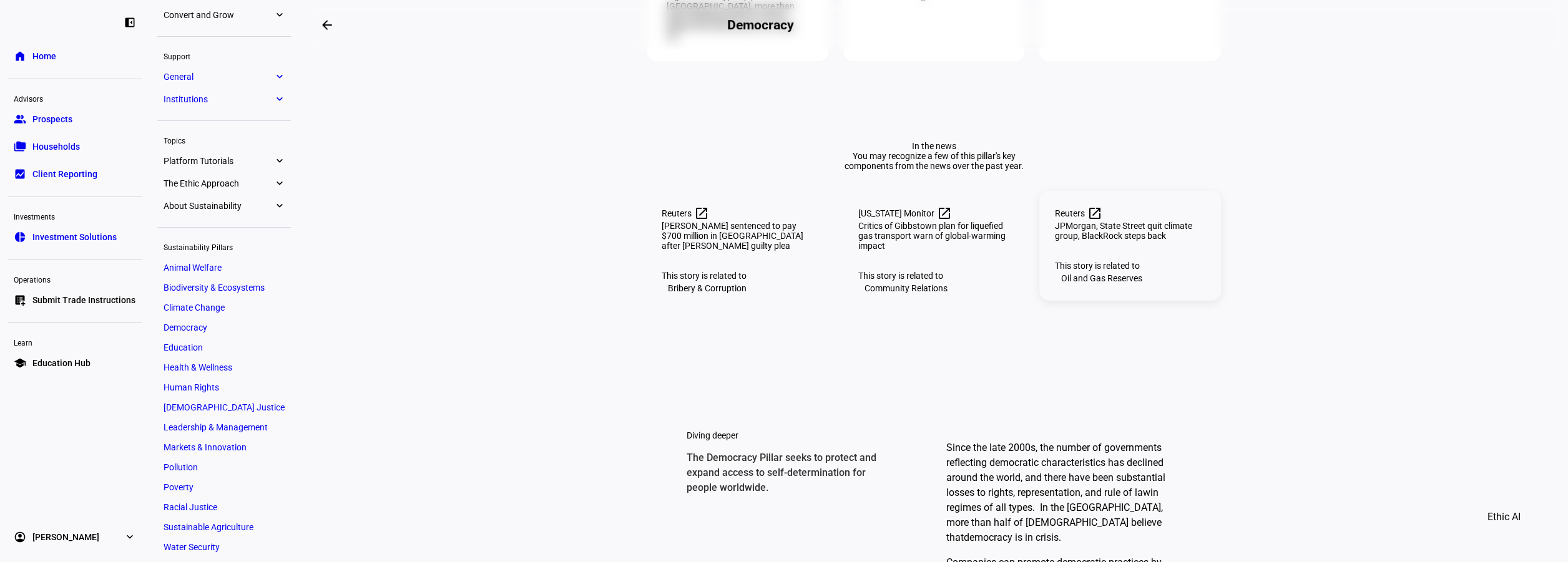
click at [1098, 271] on div "This story is related to" at bounding box center [1130, 266] width 152 height 10
click at [720, 295] on div "Bribery & Corruption" at bounding box center [707, 287] width 91 height 15
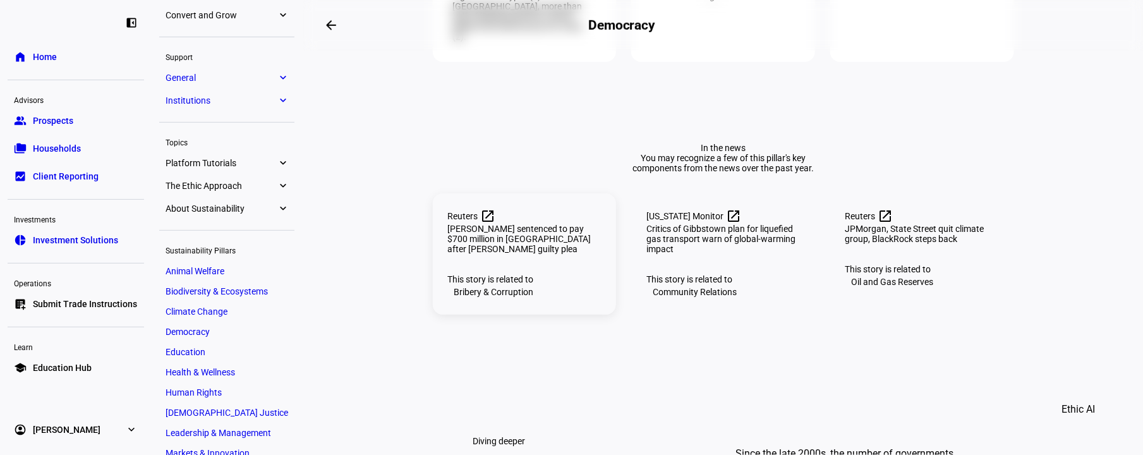
click at [478, 299] on div "Bribery & Corruption" at bounding box center [494, 291] width 92 height 15
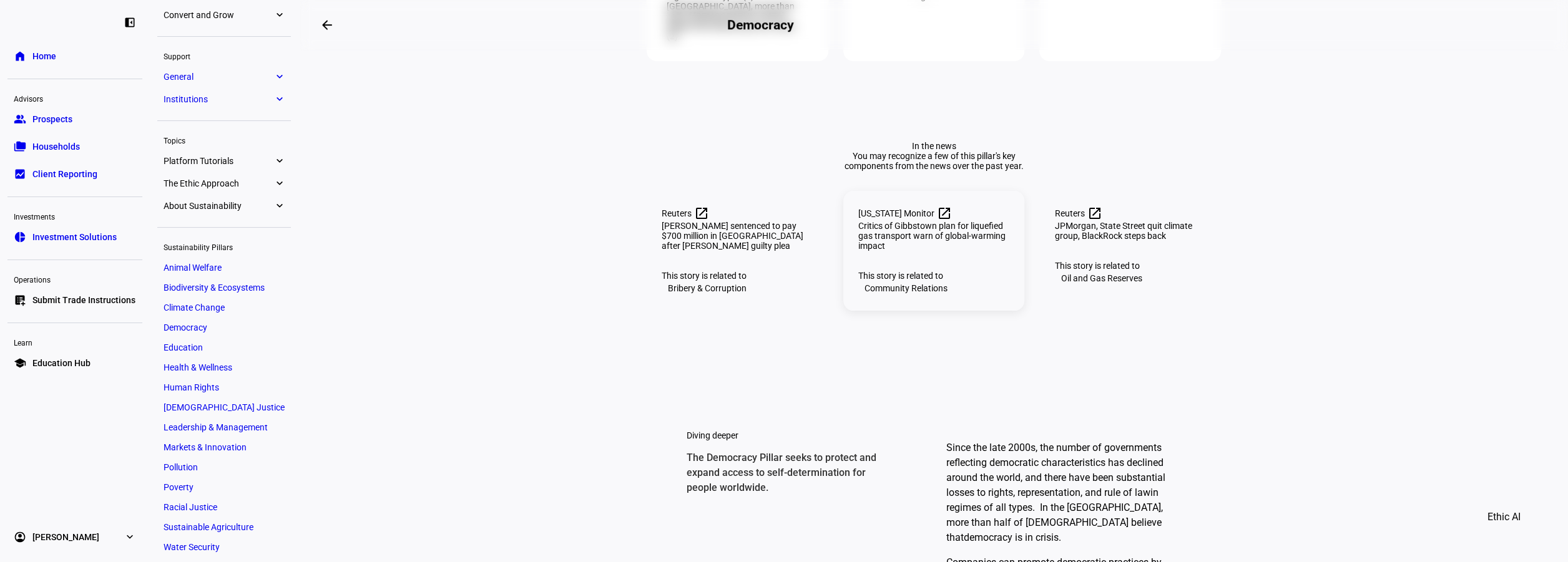
click at [884, 295] on div "Community Relations" at bounding box center [906, 287] width 96 height 15
click at [1084, 285] on div "Oil and Gas Reserves" at bounding box center [1101, 278] width 94 height 15
